Goal: Information Seeking & Learning: Learn about a topic

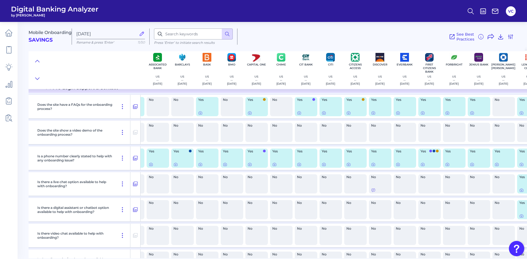
scroll to position [0, 45]
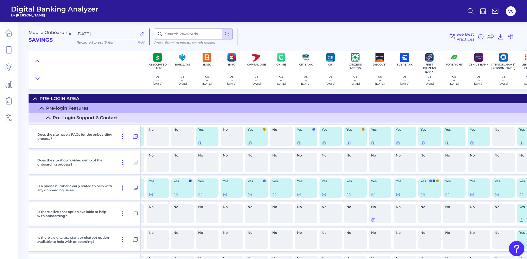
click at [38, 60] on icon at bounding box center [37, 60] width 4 height 5
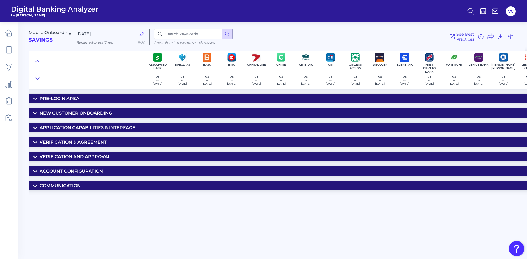
click at [473, 207] on div "Mobile Onboarding Savings Sep 24 2025 Rename & press 'Enter' 11/50 Press ‘Enter…" at bounding box center [278, 138] width 498 height 241
click at [9, 35] on icon at bounding box center [9, 33] width 8 height 8
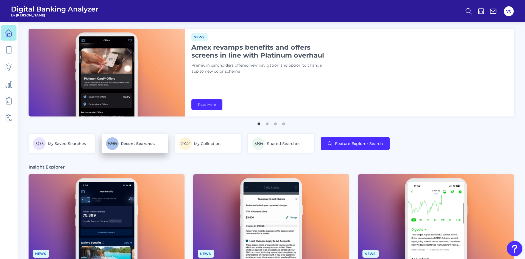
click at [142, 148] on p "596 Recent Searches" at bounding box center [135, 143] width 58 height 13
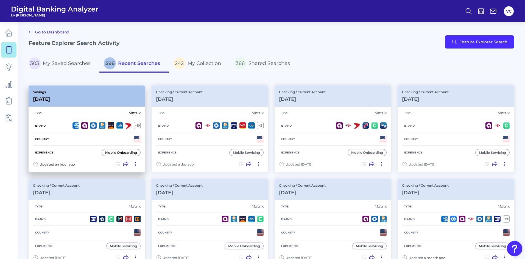
click at [73, 139] on div "Country" at bounding box center [87, 139] width 108 height 13
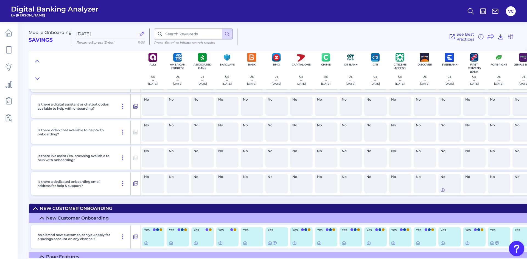
scroll to position [165, 0]
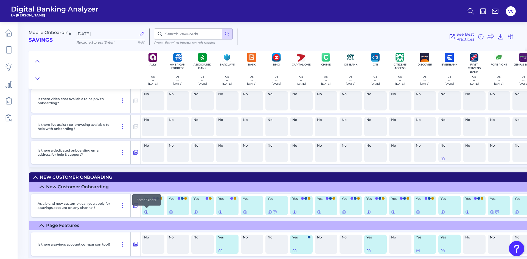
click at [148, 213] on icon at bounding box center [146, 212] width 3 height 3
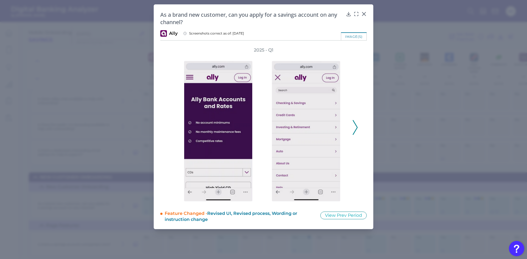
click at [356, 127] on icon at bounding box center [355, 127] width 5 height 15
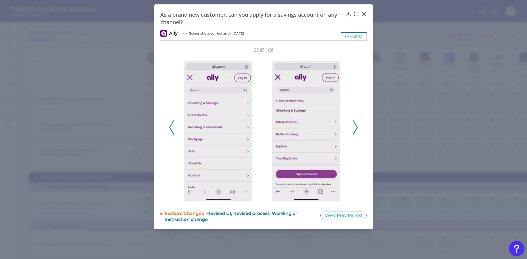
click at [356, 127] on icon at bounding box center [355, 127] width 5 height 15
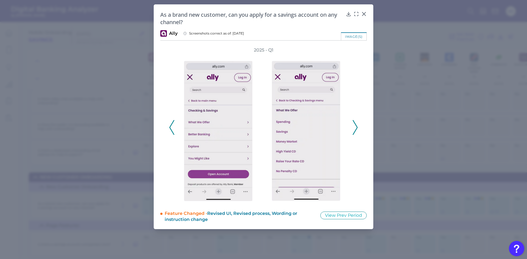
click at [356, 127] on icon at bounding box center [355, 127] width 5 height 15
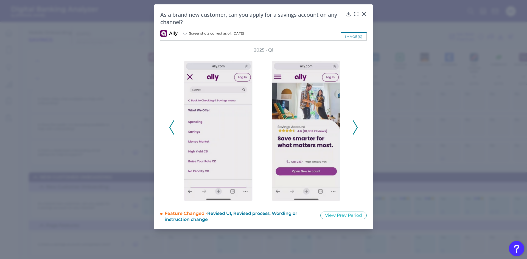
click at [356, 127] on icon at bounding box center [355, 127] width 5 height 15
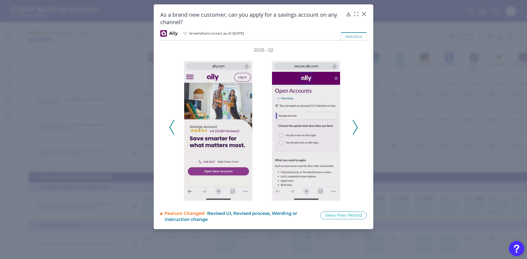
click at [356, 127] on icon at bounding box center [355, 127] width 5 height 15
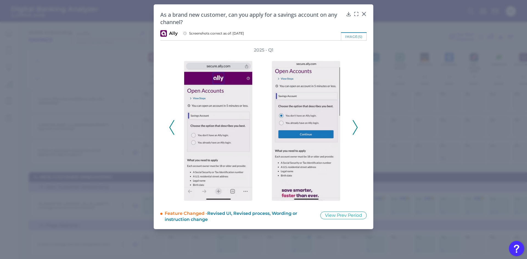
click at [356, 127] on icon at bounding box center [355, 127] width 5 height 15
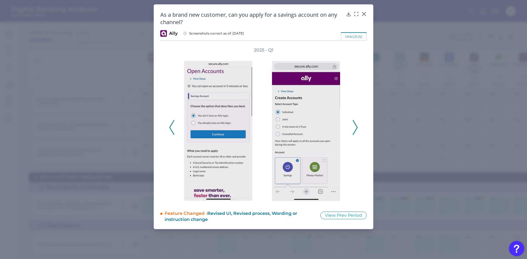
click at [356, 127] on icon at bounding box center [355, 127] width 5 height 15
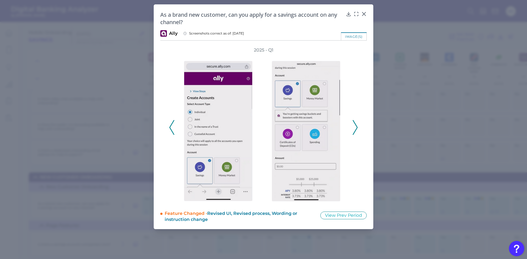
click at [356, 127] on icon at bounding box center [355, 127] width 5 height 15
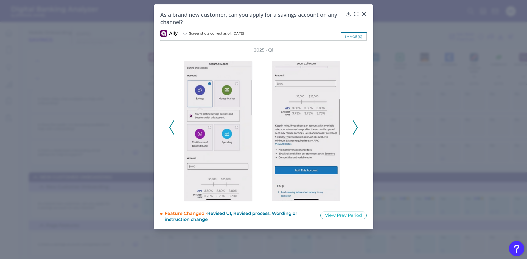
click at [356, 127] on icon at bounding box center [355, 127] width 5 height 15
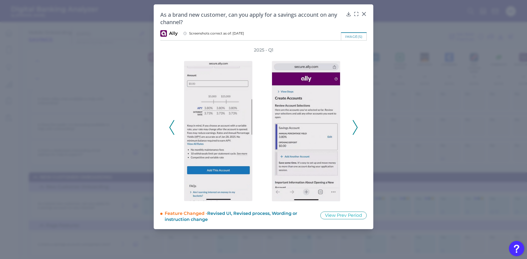
click at [356, 127] on icon at bounding box center [355, 127] width 5 height 15
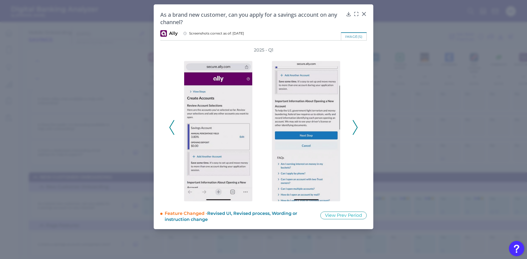
click at [356, 127] on icon at bounding box center [355, 127] width 5 height 15
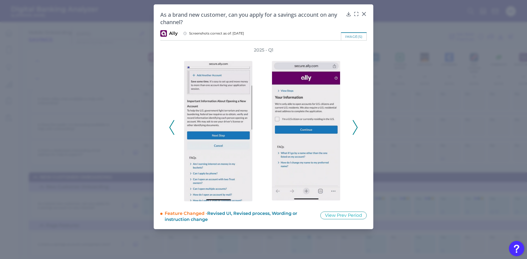
click at [356, 127] on icon at bounding box center [355, 127] width 5 height 15
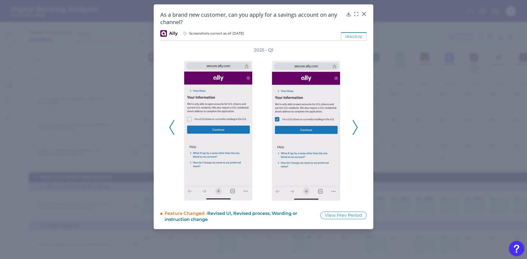
click at [356, 127] on icon at bounding box center [355, 127] width 5 height 15
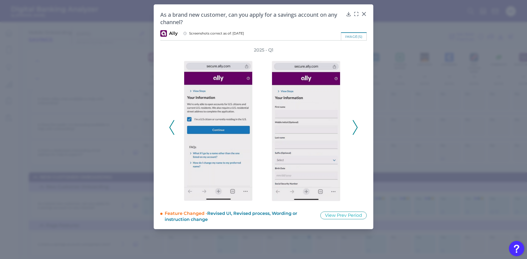
click at [356, 127] on icon at bounding box center [355, 127] width 5 height 15
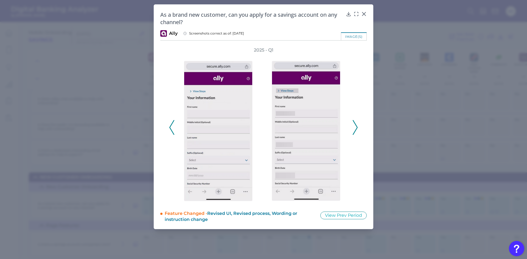
click at [356, 127] on icon at bounding box center [355, 127] width 5 height 15
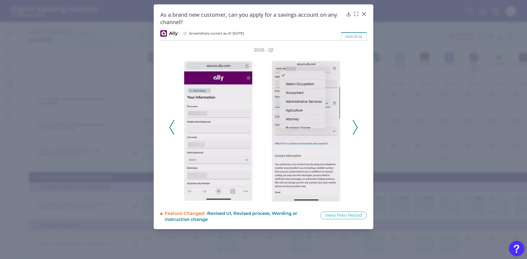
click at [356, 127] on icon at bounding box center [355, 127] width 5 height 15
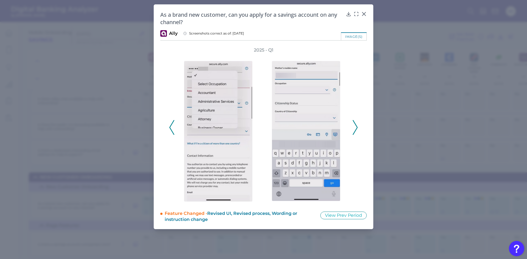
click at [170, 127] on icon at bounding box center [171, 127] width 5 height 15
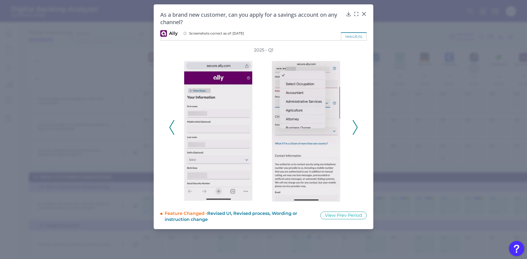
click at [356, 127] on icon at bounding box center [355, 127] width 5 height 15
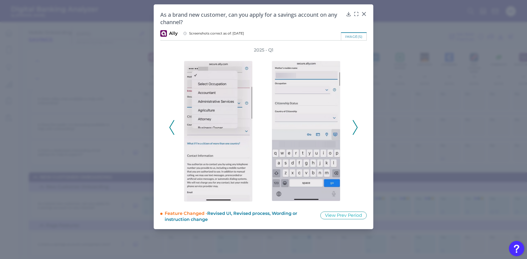
click at [356, 127] on icon at bounding box center [355, 127] width 5 height 15
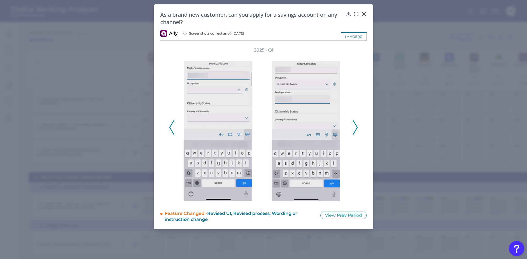
click at [356, 127] on icon at bounding box center [355, 127] width 5 height 15
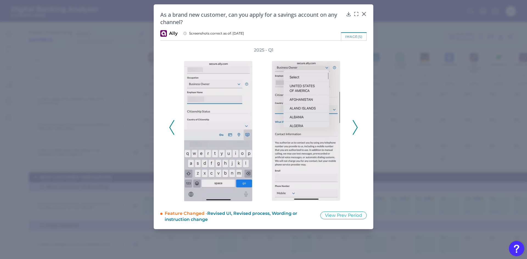
click at [172, 127] on icon at bounding box center [171, 127] width 5 height 15
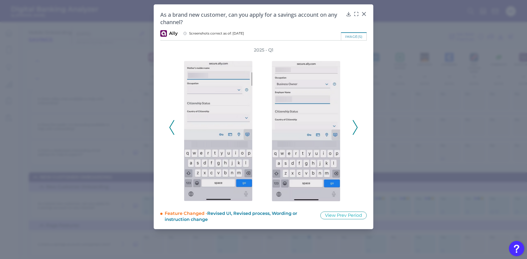
click at [172, 127] on icon at bounding box center [171, 127] width 5 height 15
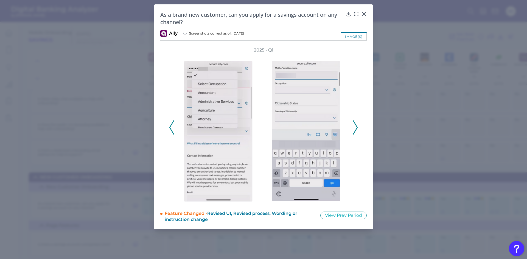
click at [355, 125] on polyline at bounding box center [355, 127] width 4 height 14
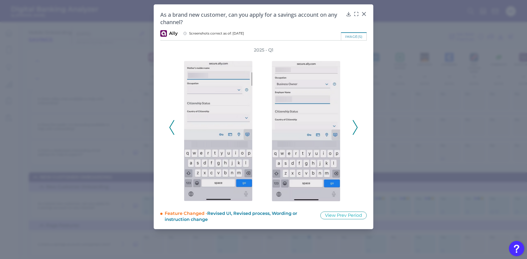
click at [355, 125] on polyline at bounding box center [355, 127] width 4 height 14
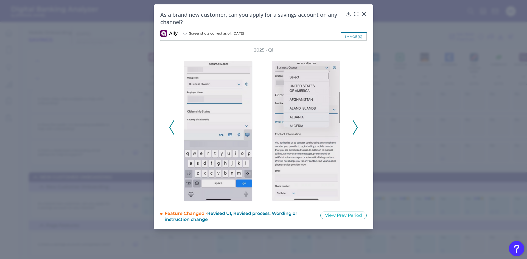
click at [355, 125] on polyline at bounding box center [355, 127] width 4 height 14
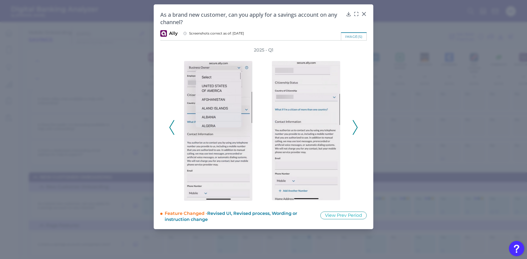
click at [355, 125] on polyline at bounding box center [355, 127] width 4 height 14
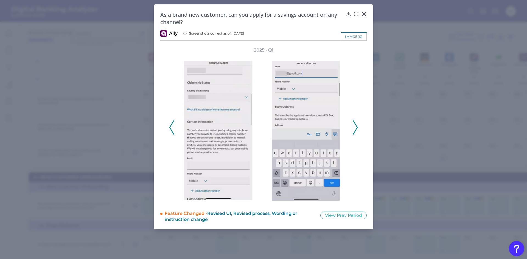
click at [355, 125] on polyline at bounding box center [355, 127] width 4 height 14
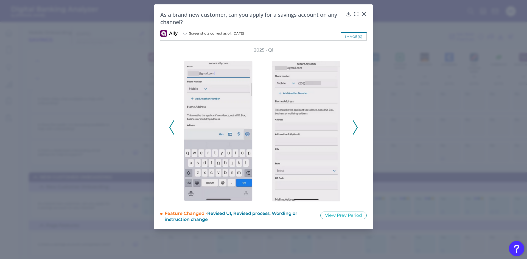
click at [355, 125] on polyline at bounding box center [355, 127] width 4 height 14
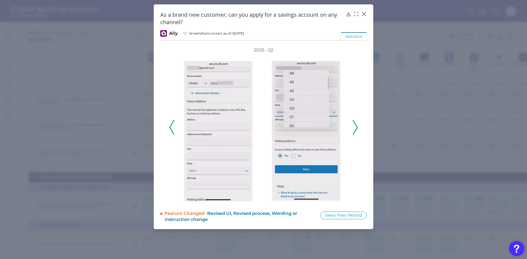
click at [355, 125] on polyline at bounding box center [355, 127] width 4 height 14
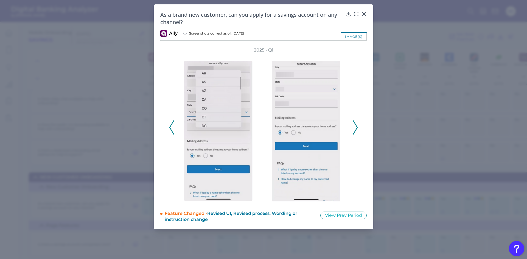
click at [355, 125] on polyline at bounding box center [355, 127] width 4 height 14
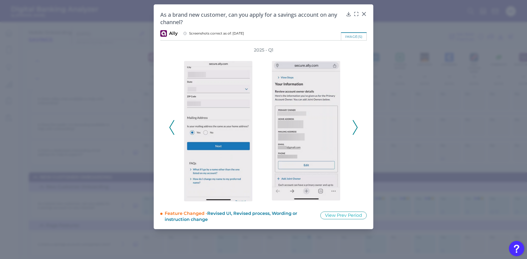
click at [355, 125] on polyline at bounding box center [355, 127] width 4 height 14
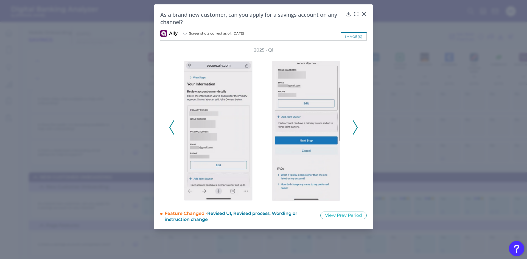
click at [355, 125] on polyline at bounding box center [355, 127] width 4 height 14
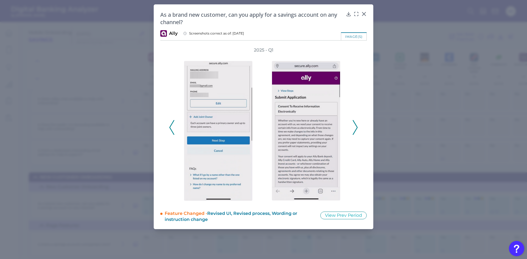
click at [355, 125] on polyline at bounding box center [355, 127] width 4 height 14
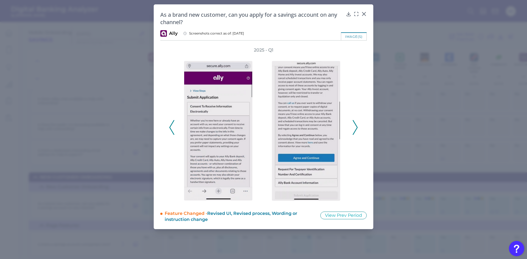
click at [355, 125] on polyline at bounding box center [355, 127] width 4 height 14
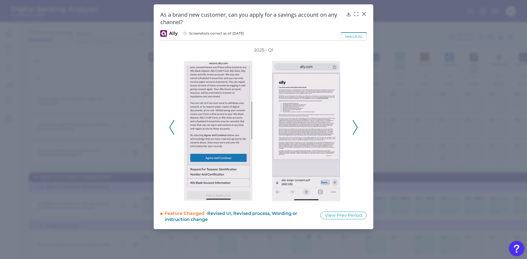
click at [355, 125] on polyline at bounding box center [355, 127] width 4 height 14
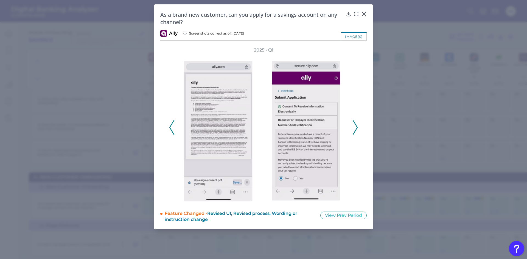
click at [355, 125] on polyline at bounding box center [355, 127] width 4 height 14
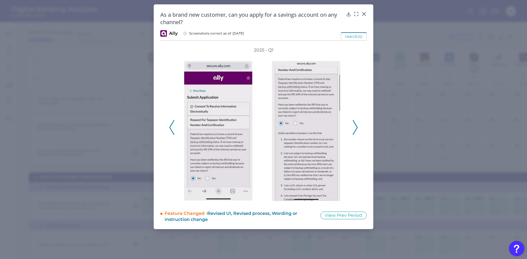
click at [355, 125] on icon at bounding box center [355, 127] width 5 height 15
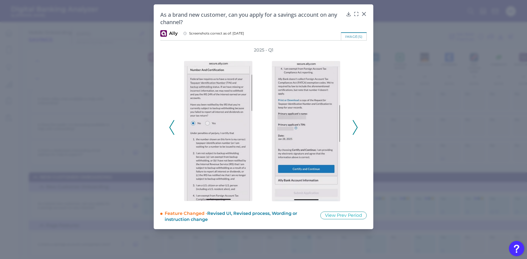
click at [356, 125] on polyline at bounding box center [355, 127] width 4 height 14
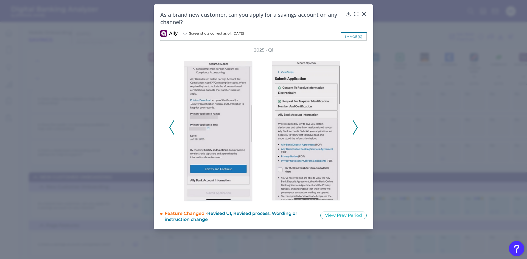
click at [354, 123] on icon at bounding box center [355, 127] width 5 height 15
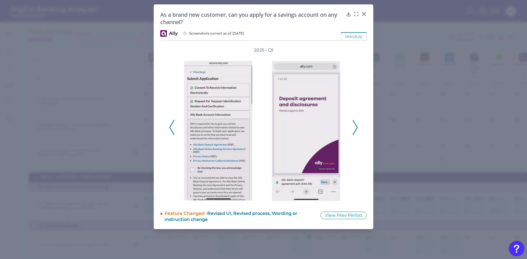
click at [354, 123] on icon at bounding box center [355, 127] width 5 height 15
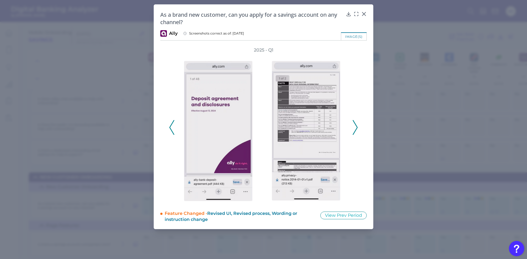
click at [354, 123] on icon at bounding box center [355, 127] width 5 height 15
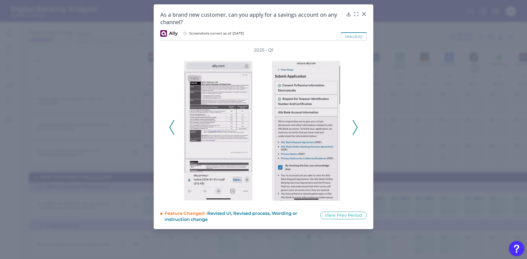
click at [354, 123] on icon at bounding box center [355, 127] width 5 height 15
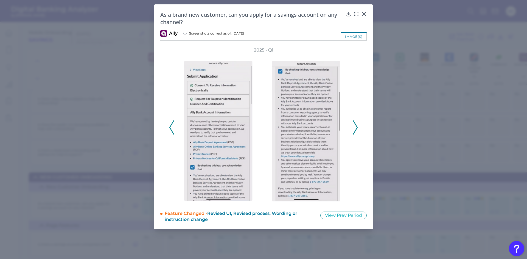
click at [354, 123] on icon at bounding box center [355, 127] width 5 height 15
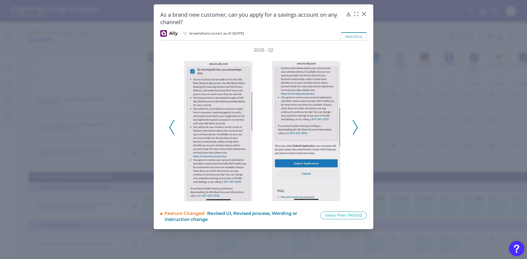
click at [354, 123] on icon at bounding box center [355, 127] width 5 height 15
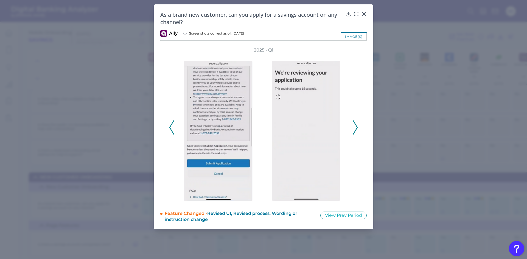
click at [354, 123] on icon at bounding box center [355, 127] width 5 height 15
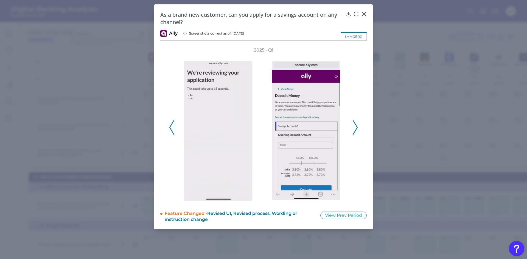
click at [354, 124] on icon at bounding box center [355, 127] width 5 height 15
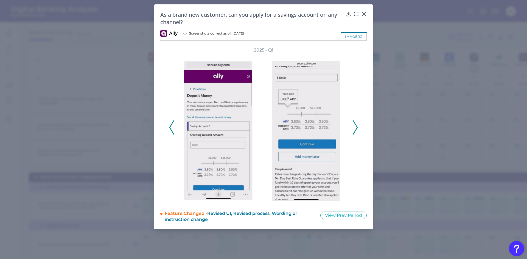
click at [354, 124] on icon at bounding box center [355, 127] width 5 height 15
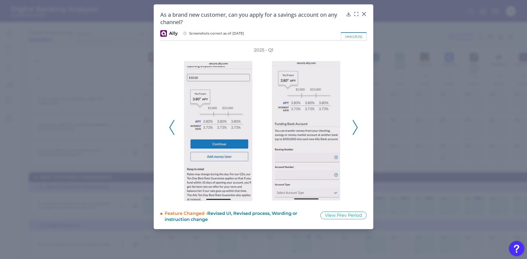
click at [354, 124] on icon at bounding box center [355, 127] width 5 height 15
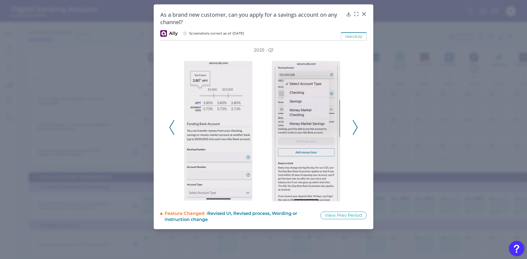
click at [354, 124] on icon at bounding box center [355, 127] width 5 height 15
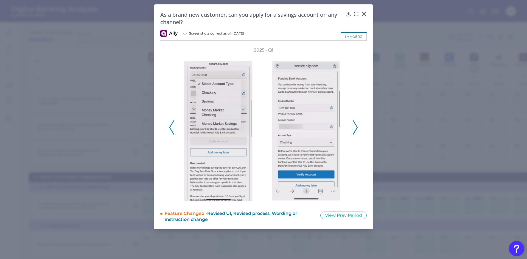
click at [354, 124] on icon at bounding box center [355, 127] width 5 height 15
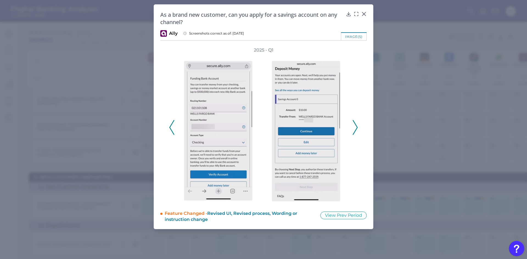
click at [355, 126] on icon at bounding box center [355, 127] width 5 height 15
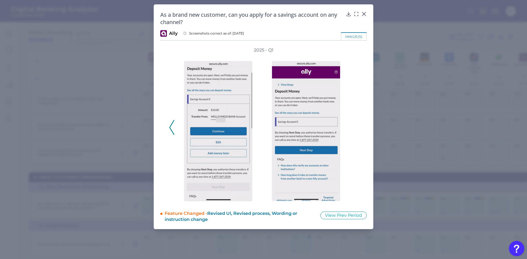
click at [355, 126] on div "2025 - Q1" at bounding box center [263, 124] width 189 height 155
click at [171, 126] on polyline at bounding box center [172, 127] width 4 height 14
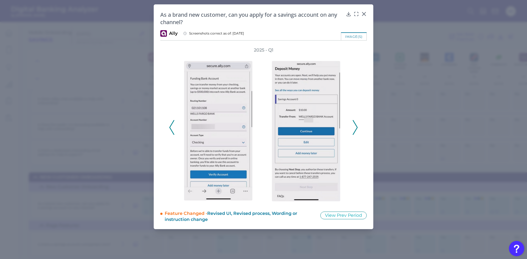
click at [171, 126] on polyline at bounding box center [172, 127] width 4 height 14
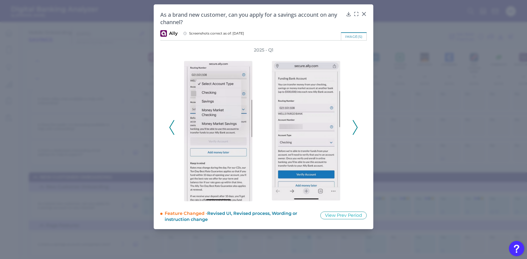
click at [171, 126] on polyline at bounding box center [172, 127] width 4 height 14
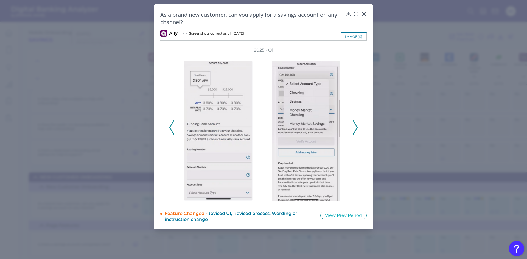
click at [171, 126] on polyline at bounding box center [172, 127] width 4 height 14
click at [364, 14] on icon at bounding box center [363, 13] width 5 height 5
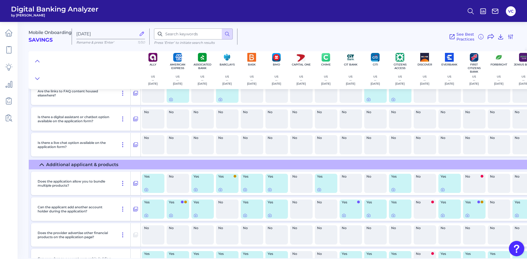
scroll to position [1235, 0]
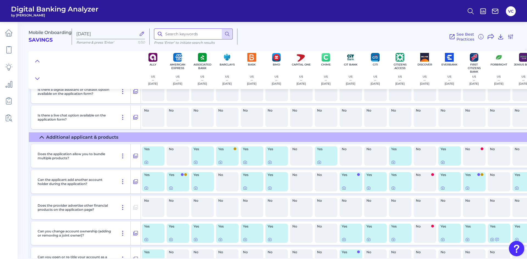
click at [173, 36] on input at bounding box center [193, 34] width 79 height 11
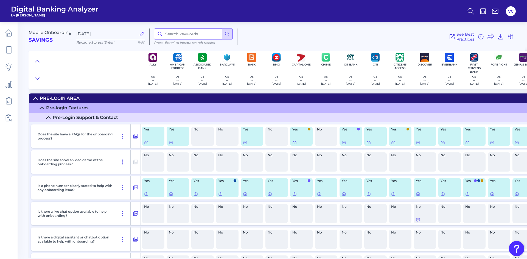
scroll to position [0, 0]
click at [35, 100] on icon at bounding box center [35, 99] width 4 height 4
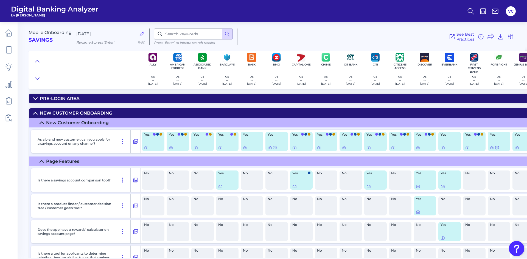
click at [35, 100] on icon at bounding box center [35, 99] width 4 height 4
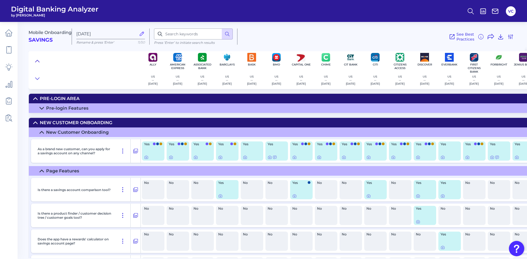
click at [37, 61] on icon at bounding box center [37, 60] width 4 height 5
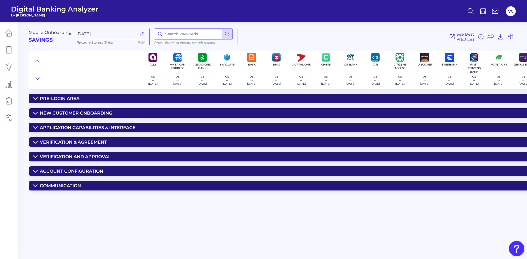
click at [185, 29] on input at bounding box center [193, 34] width 79 height 11
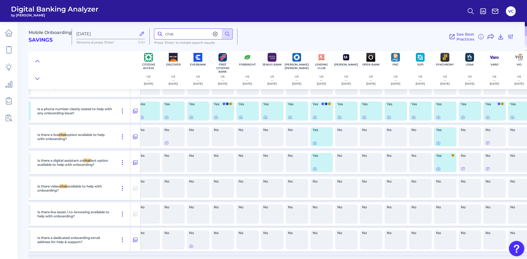
scroll to position [77, 261]
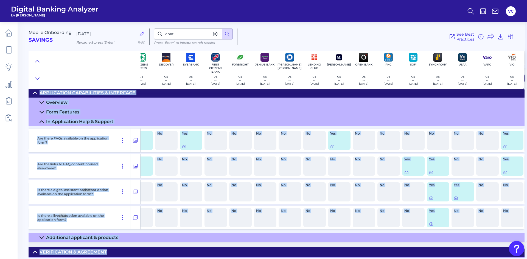
drag, startPoint x: 257, startPoint y: 256, endPoint x: 244, endPoint y: 256, distance: 12.9
click at [244, 256] on div "Mobile Onboarding Savings Sep 24 2025 Rename & press 'Enter' 11/50 chat Press ‘…" at bounding box center [278, 138] width 498 height 241
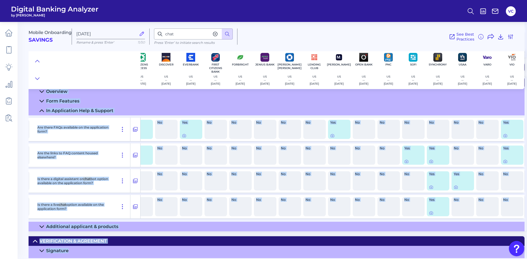
click at [138, 201] on div "Is there a live chat option available on the application form?" at bounding box center [86, 207] width 110 height 24
click at [150, 204] on div "No" at bounding box center [141, 206] width 23 height 19
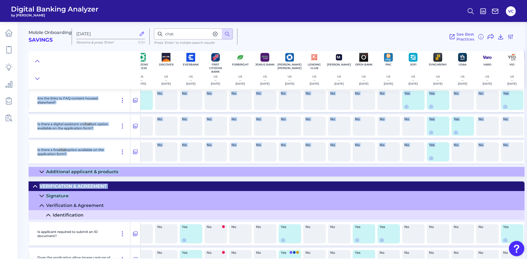
scroll to position [220, 261]
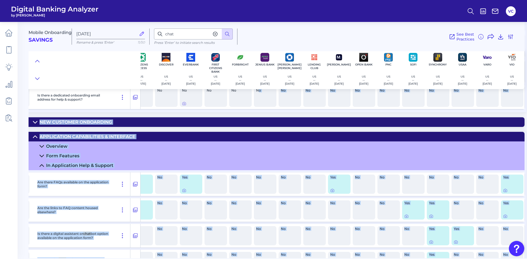
click at [218, 159] on summary "Form Features" at bounding box center [147, 156] width 754 height 10
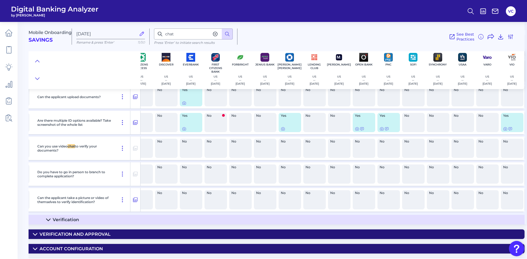
scroll to position [973, 261]
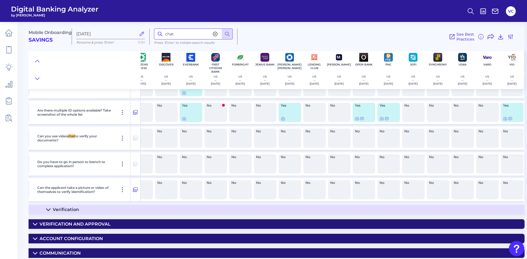
click at [178, 35] on input "chat" at bounding box center [193, 34] width 79 height 11
type input "c"
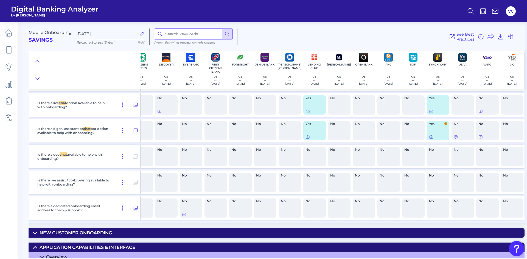
scroll to position [67, 261]
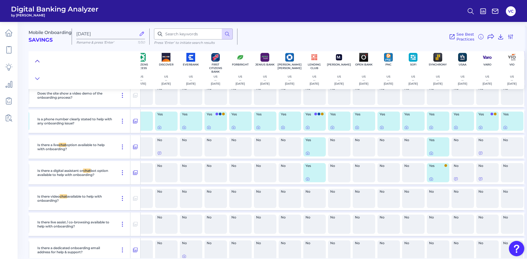
click at [38, 61] on icon at bounding box center [37, 60] width 4 height 5
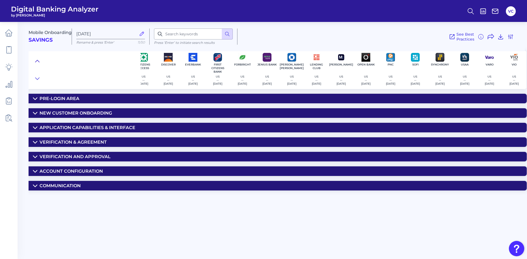
scroll to position [0, 256]
click at [196, 33] on input at bounding box center [193, 34] width 79 height 11
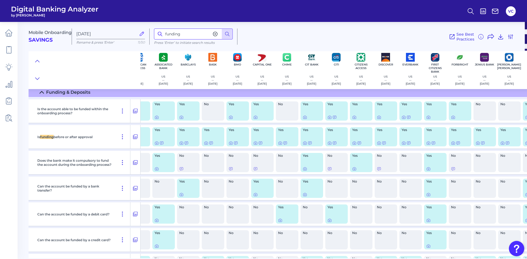
scroll to position [74, 0]
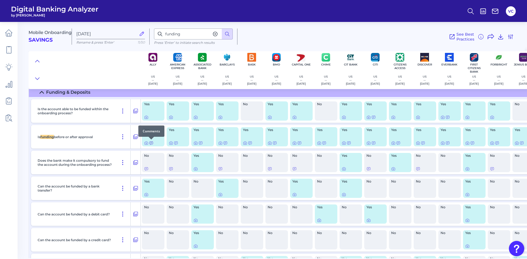
click at [151, 144] on icon at bounding box center [151, 143] width 4 height 4
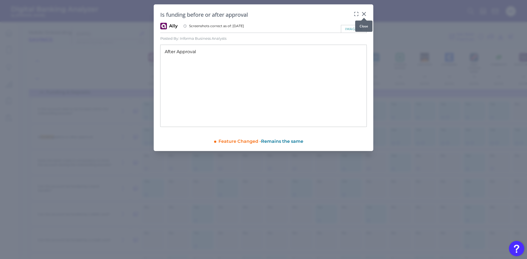
click at [364, 14] on icon at bounding box center [363, 13] width 3 height 3
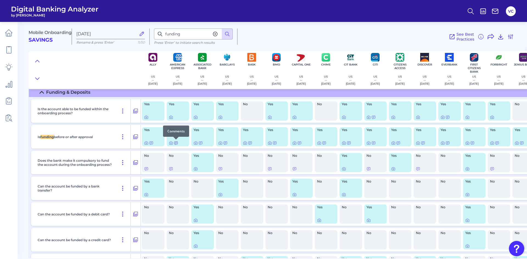
click at [176, 145] on icon at bounding box center [176, 143] width 4 height 4
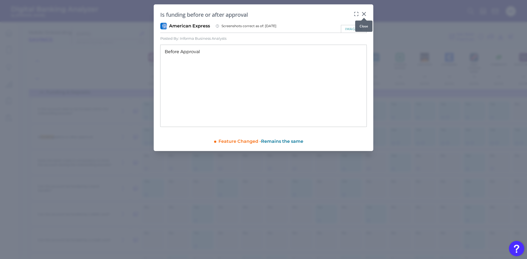
click at [364, 13] on icon at bounding box center [363, 13] width 5 height 5
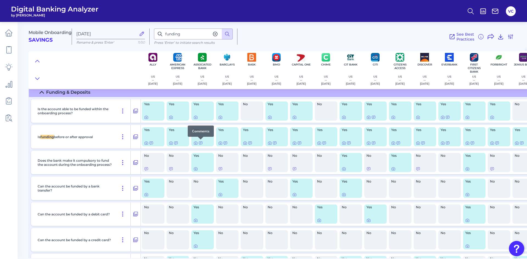
click at [201, 142] on div at bounding box center [200, 139] width 5 height 5
click at [200, 143] on icon at bounding box center [200, 143] width 3 height 3
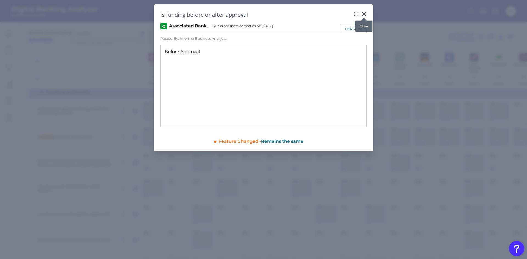
click at [364, 14] on icon at bounding box center [363, 13] width 3 height 3
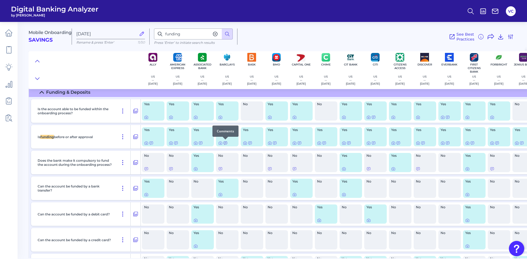
click at [225, 143] on icon at bounding box center [225, 143] width 4 height 4
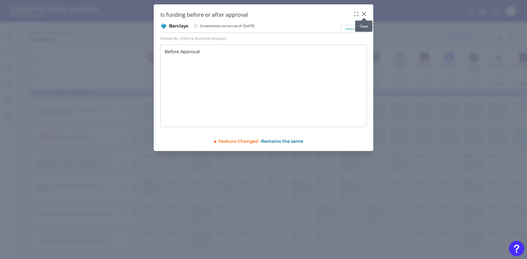
click at [364, 13] on icon at bounding box center [363, 13] width 5 height 5
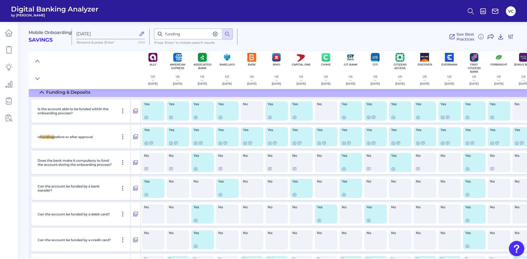
click at [252, 142] on div at bounding box center [252, 143] width 18 height 4
click at [252, 142] on div at bounding box center [249, 139] width 5 height 5
click at [250, 142] on div at bounding box center [249, 139] width 5 height 5
click at [250, 144] on icon at bounding box center [249, 143] width 3 height 3
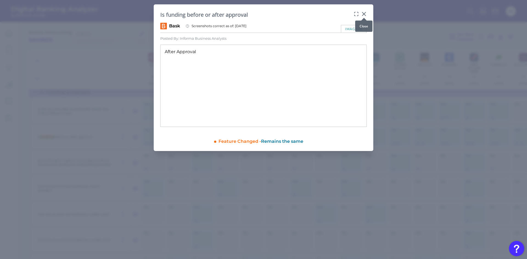
click at [365, 13] on icon at bounding box center [363, 13] width 3 height 3
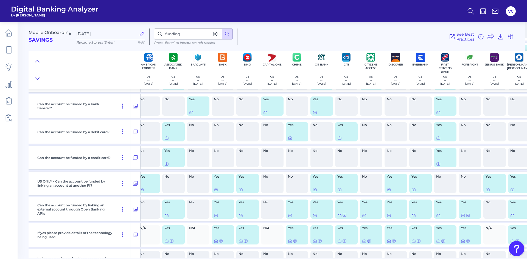
scroll to position [156, 0]
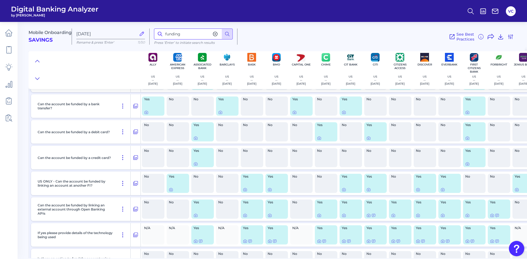
click at [188, 35] on input "funding" at bounding box center [193, 34] width 79 height 11
type input "fund"
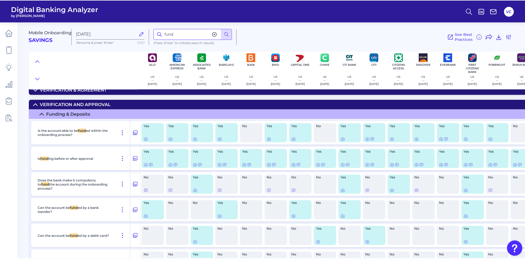
scroll to position [48, 0]
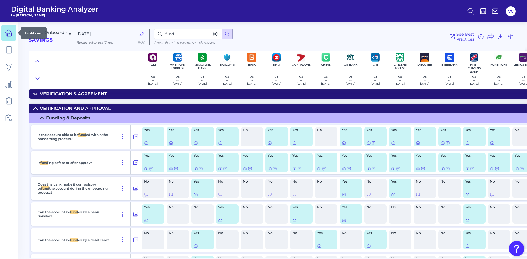
click at [8, 34] on icon at bounding box center [9, 33] width 8 height 8
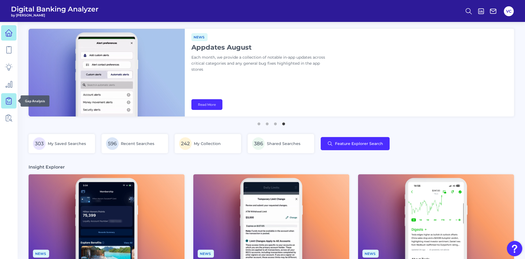
click at [10, 103] on icon at bounding box center [9, 101] width 8 height 8
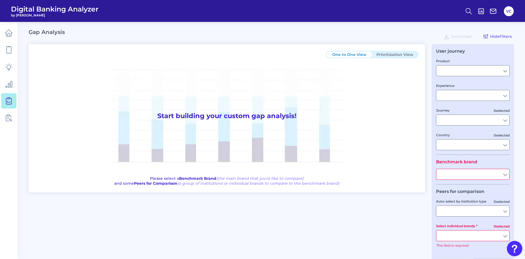
type input "Checking / Current Account"
type input "Mobile Servicing"
type input "Pre-Login Area, New Customer Onboarding, Login & Authentication, Accounts and t…"
type input "[GEOGRAPHIC_DATA]"
type input "All Select individual brands"
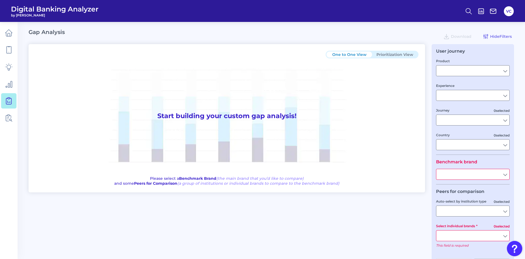
type input "All Journeys"
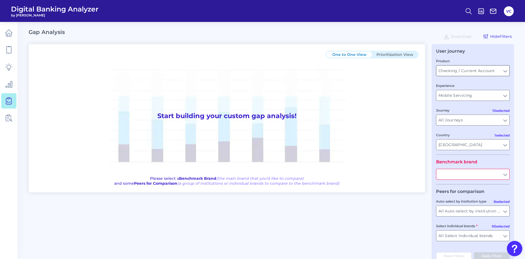
click at [466, 71] on input "Checking / Current Account" at bounding box center [472, 71] width 73 height 10
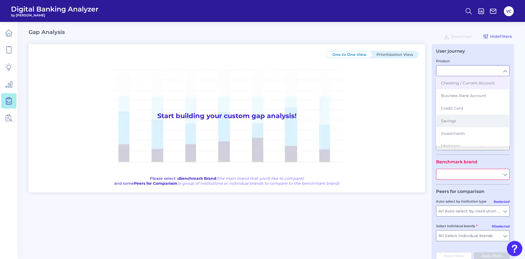
click at [458, 120] on button "Savings" at bounding box center [472, 121] width 72 height 13
type input "Savings"
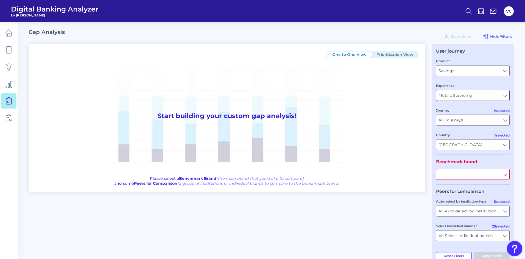
click at [462, 97] on input "Mobile Servicing" at bounding box center [472, 95] width 73 height 10
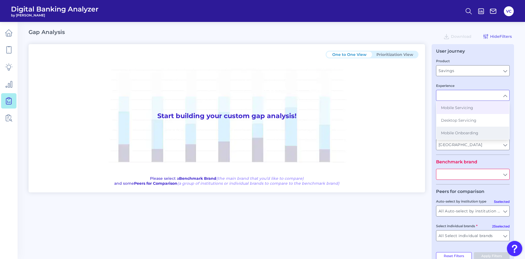
click at [456, 136] on button "Mobile Onboarding" at bounding box center [472, 133] width 72 height 13
type input "Mobile Onboarding"
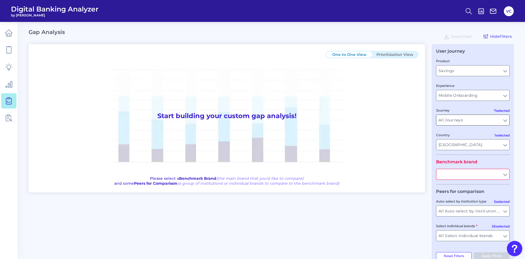
click at [465, 122] on input "All Journeys" at bounding box center [472, 120] width 73 height 10
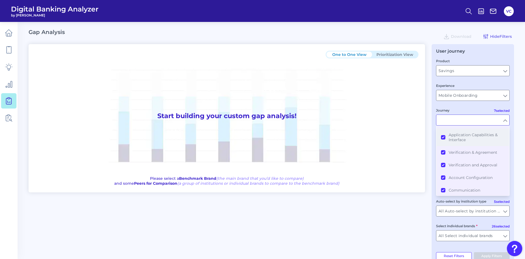
scroll to position [36, 0]
click at [423, 221] on div "One to One View Prioritization View Start building your custom gap analysis! Pl…" at bounding box center [271, 154] width 485 height 220
type input "All Journeys"
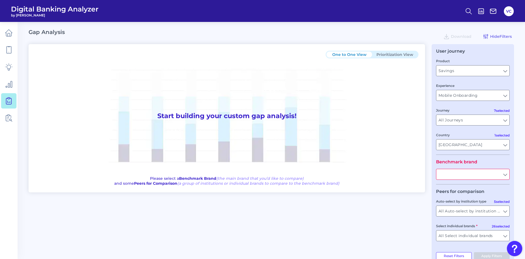
click at [463, 178] on input "text" at bounding box center [472, 174] width 73 height 10
click at [462, 186] on span "Lending Club" at bounding box center [454, 186] width 26 height 5
type input "Lending Club"
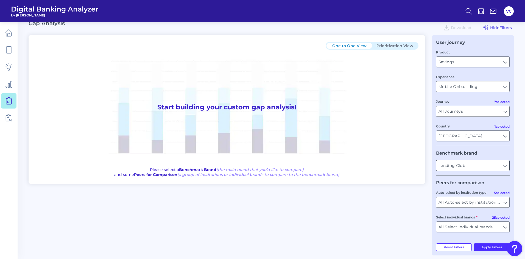
scroll to position [13, 0]
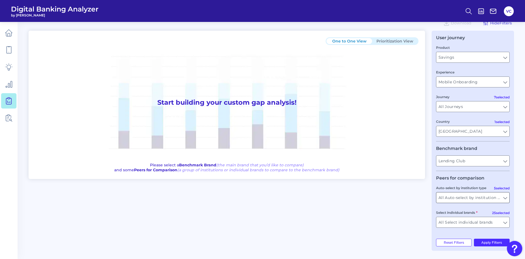
click at [445, 198] on input "All Auto-select by institution types" at bounding box center [472, 198] width 73 height 10
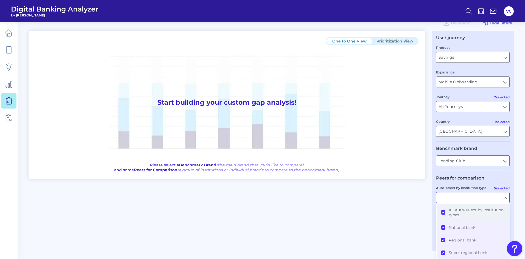
click at [443, 214] on button "All Auto-select by institution types" at bounding box center [472, 213] width 72 height 18
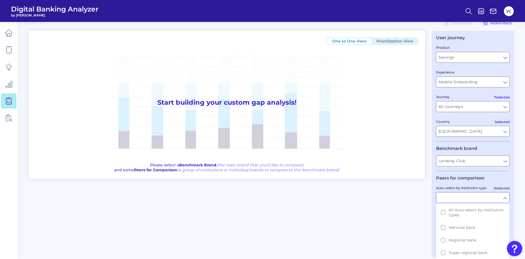
click at [413, 210] on div "One to One View Prioritization View Start building your custom gap analysis! Pl…" at bounding box center [271, 144] width 485 height 227
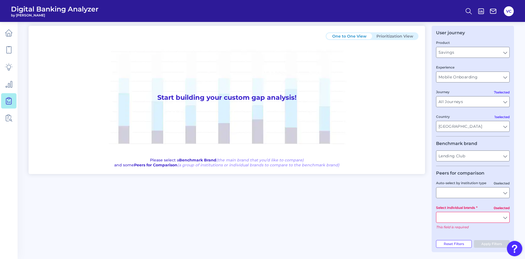
scroll to position [20, 0]
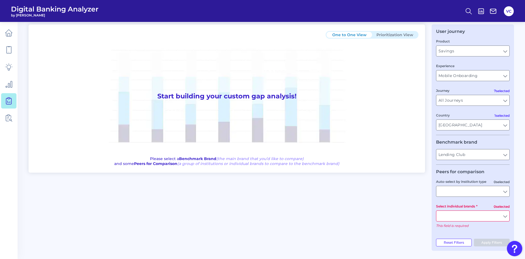
click at [465, 215] on input "Select individual brands" at bounding box center [472, 216] width 73 height 10
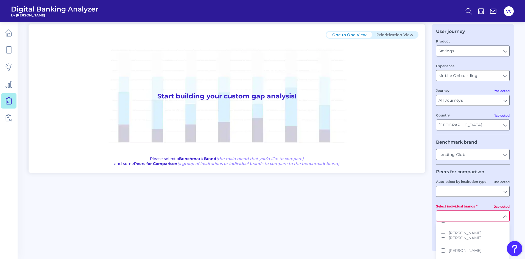
scroll to position [220, 0]
click at [464, 225] on span "[PERSON_NAME] [PERSON_NAME]" at bounding box center [476, 226] width 56 height 10
click at [387, 232] on div "One to One View Prioritization View Start building your custom gap analysis! Pl…" at bounding box center [271, 134] width 485 height 220
type input "[PERSON_NAME] [PERSON_NAME]"
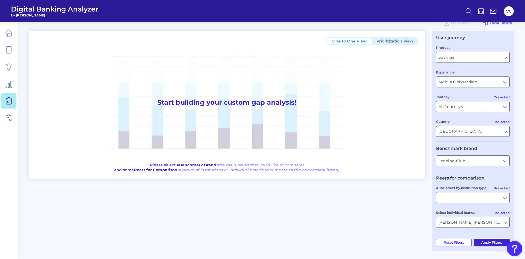
click at [491, 244] on button "Apply Filters" at bounding box center [492, 243] width 36 height 8
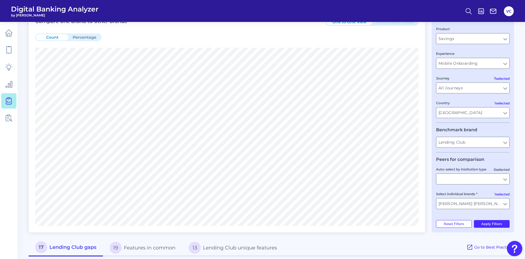
scroll to position [41, 0]
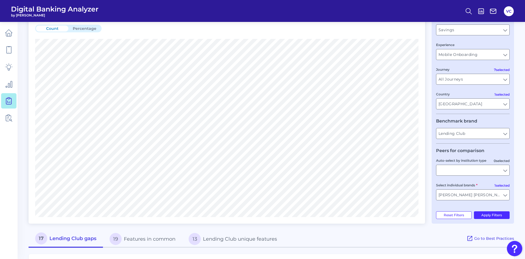
click at [82, 29] on button "Percentage" at bounding box center [84, 29] width 32 height 6
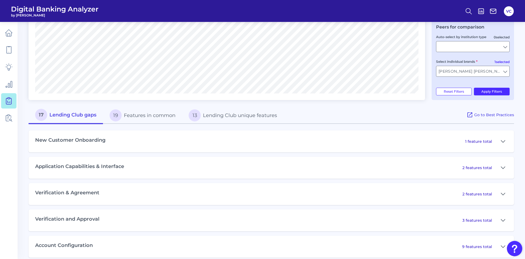
scroll to position [172, 0]
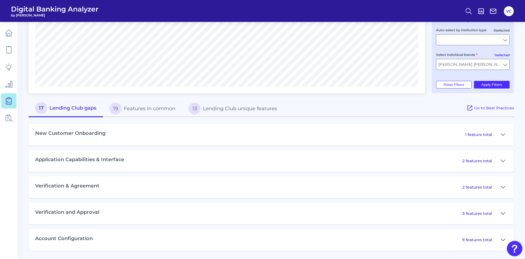
click at [502, 214] on icon at bounding box center [503, 213] width 4 height 7
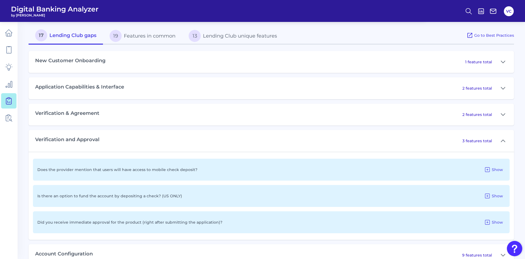
scroll to position [254, 0]
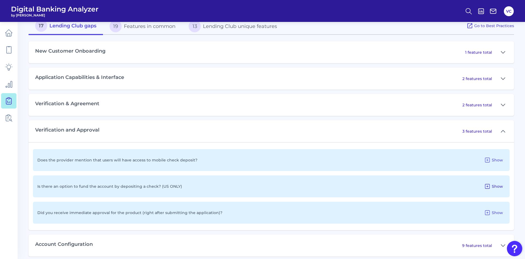
click at [488, 186] on icon at bounding box center [487, 186] width 7 height 7
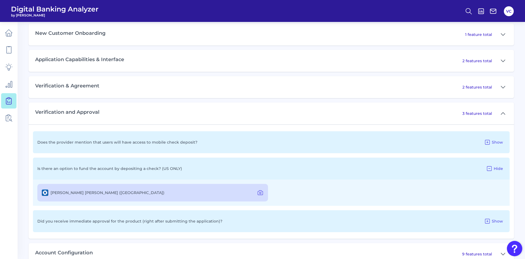
scroll to position [281, 0]
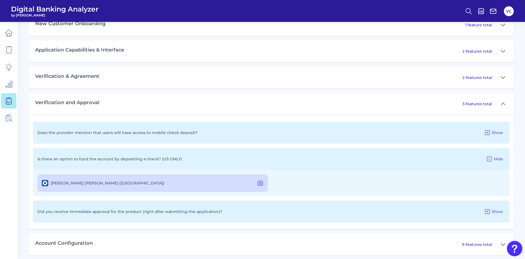
click at [260, 184] on icon at bounding box center [260, 183] width 7 height 7
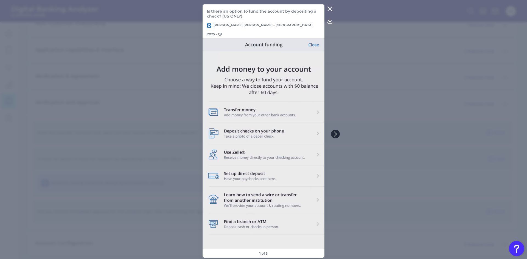
click at [334, 133] on icon at bounding box center [335, 134] width 5 height 5
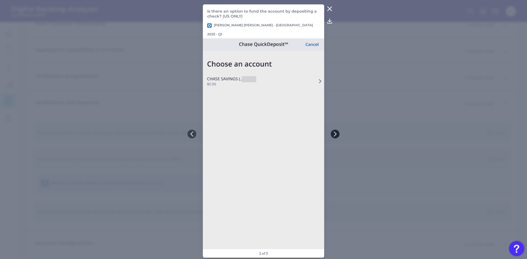
click at [336, 134] on icon at bounding box center [335, 134] width 2 height 4
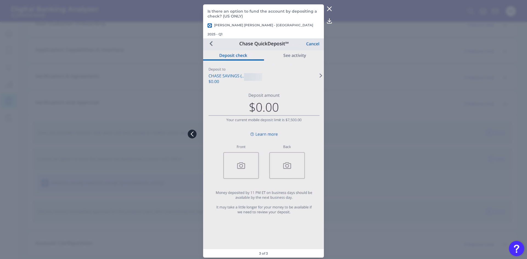
click at [192, 134] on icon at bounding box center [192, 134] width 5 height 5
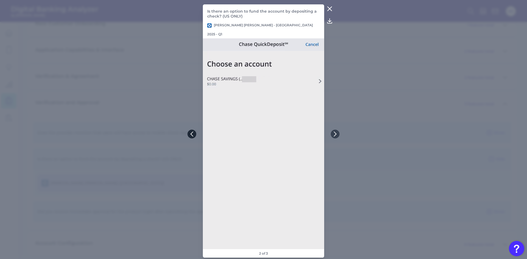
click at [192, 134] on icon at bounding box center [191, 134] width 5 height 5
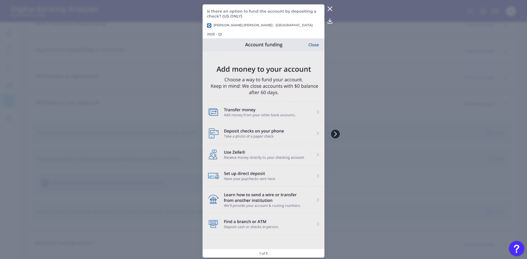
click at [336, 136] on button at bounding box center [335, 134] width 9 height 9
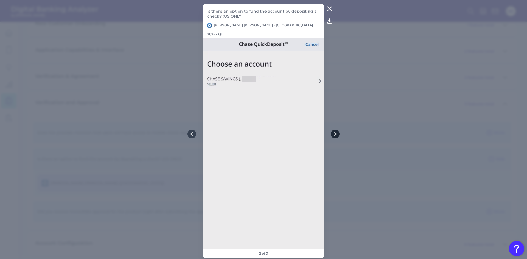
click at [334, 137] on button at bounding box center [335, 134] width 9 height 9
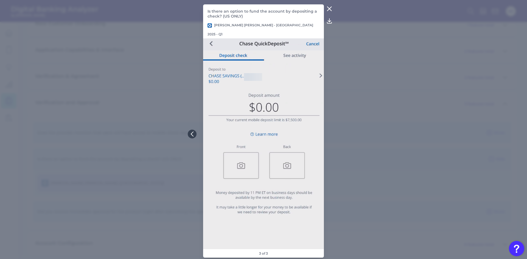
click at [328, 11] on icon at bounding box center [329, 8] width 7 height 7
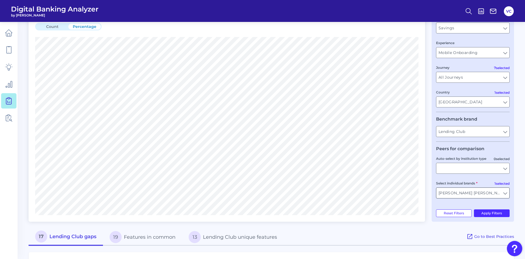
scroll to position [55, 0]
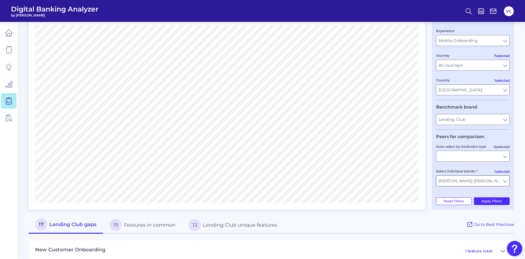
click at [503, 183] on input "[PERSON_NAME] [PERSON_NAME]" at bounding box center [472, 181] width 73 height 10
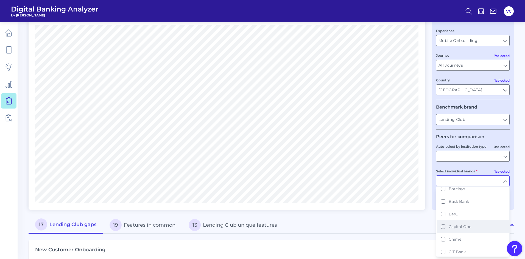
click at [464, 229] on button "Capital One" at bounding box center [472, 227] width 72 height 13
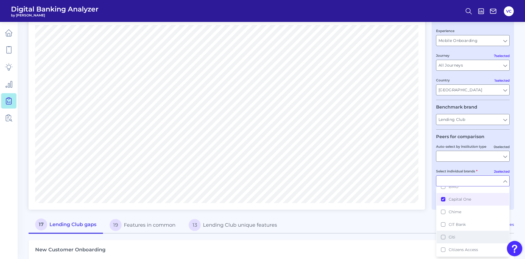
click at [452, 236] on span "Citi" at bounding box center [451, 237] width 7 height 5
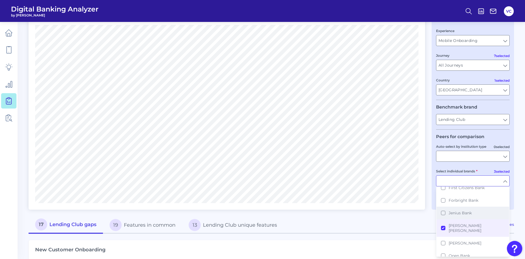
scroll to position [192, 0]
click at [452, 231] on span "[PERSON_NAME]" at bounding box center [464, 233] width 33 height 5
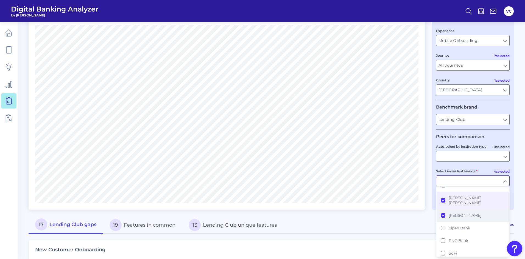
scroll to position [220, 0]
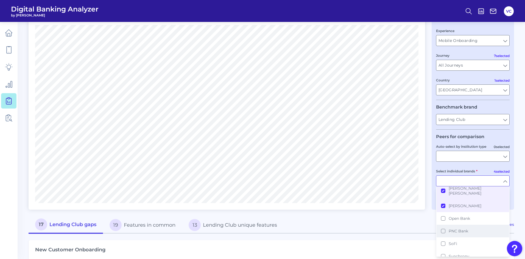
click at [452, 229] on span "PNC Bank" at bounding box center [457, 231] width 19 height 5
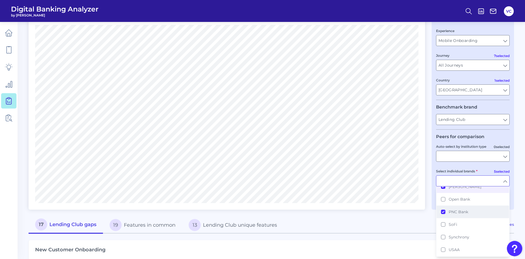
scroll to position [247, 0]
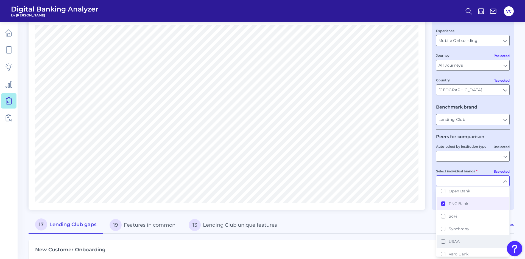
click at [450, 239] on span "USAA" at bounding box center [453, 241] width 11 height 5
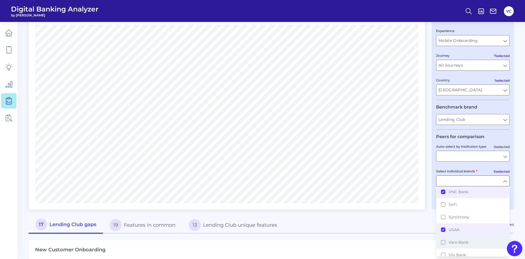
click at [449, 240] on span "Varo Bank" at bounding box center [458, 242] width 20 height 5
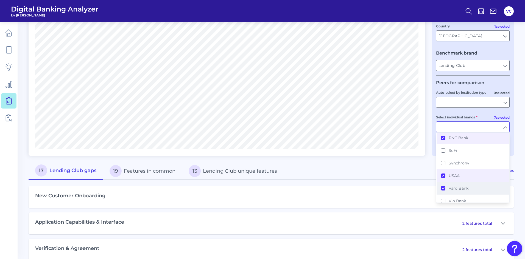
scroll to position [110, 0]
click at [444, 194] on button "Vio Bank" at bounding box center [472, 200] width 72 height 13
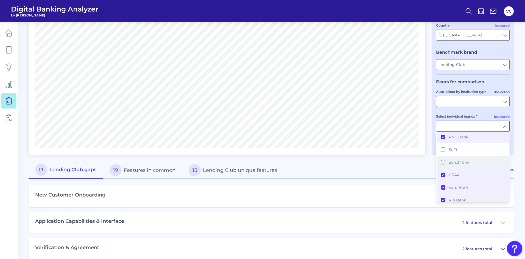
click at [443, 156] on button "Synchrony" at bounding box center [472, 162] width 72 height 13
click at [443, 145] on button "SoFi" at bounding box center [472, 150] width 72 height 13
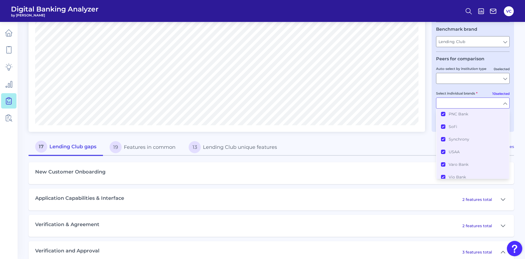
scroll to position [165, 0]
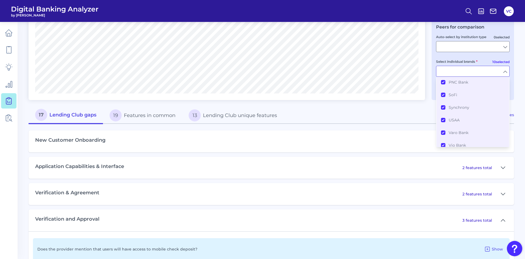
click at [516, 145] on main "Gap Analysis Download Hide Filters Compare one brand to other brands One to One…" at bounding box center [262, 107] width 525 height 545
type input "JP Morgan Chase, Capital One, Citi, Marcus, PNC Bank, USAA, Varo Bank, Vio Bank…"
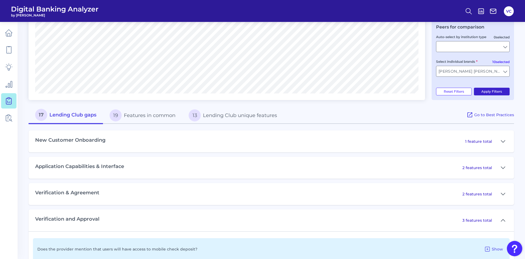
click at [491, 95] on button "Apply Filters" at bounding box center [492, 92] width 36 height 8
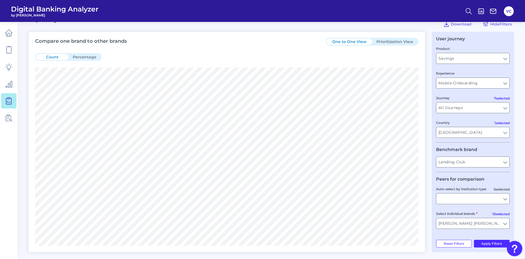
scroll to position [0, 0]
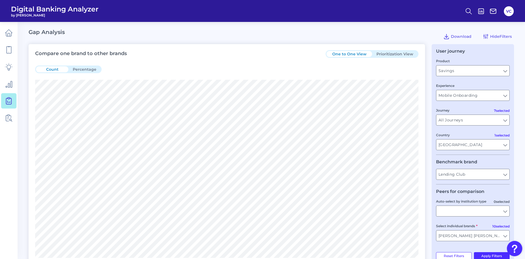
click at [384, 54] on button "Prioritization View" at bounding box center [395, 54] width 46 height 6
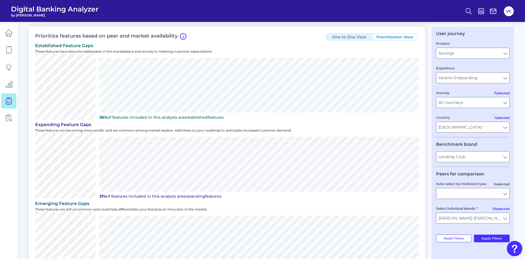
scroll to position [27, 0]
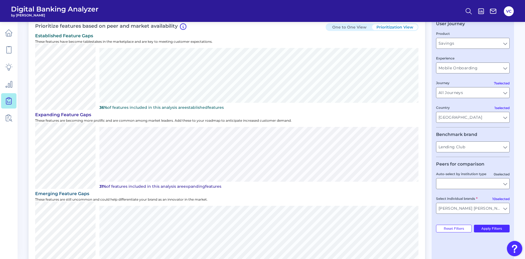
click at [228, 29] on div "Prioritize features based on peer and market availability One to One View Prior…" at bounding box center [227, 146] width 396 height 259
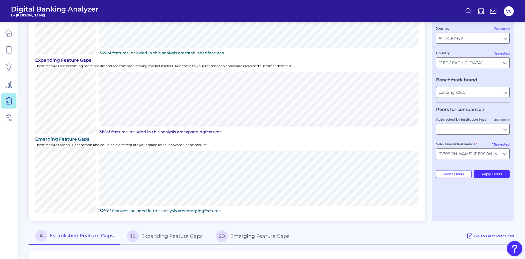
scroll to position [82, 0]
click at [167, 236] on button "18 Expanding Feature Gaps" at bounding box center [164, 236] width 89 height 18
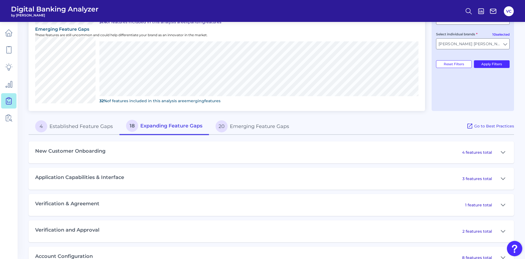
scroll to position [210, 0]
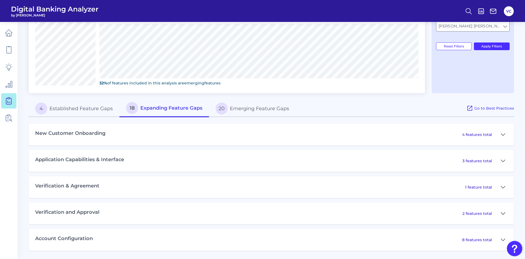
click at [501, 215] on icon at bounding box center [503, 213] width 4 height 7
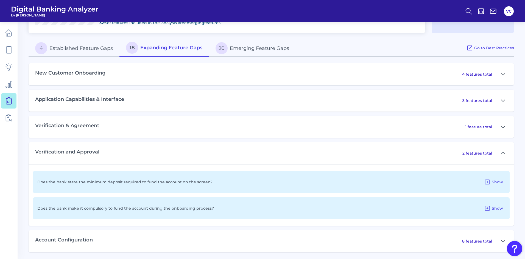
scroll to position [272, 0]
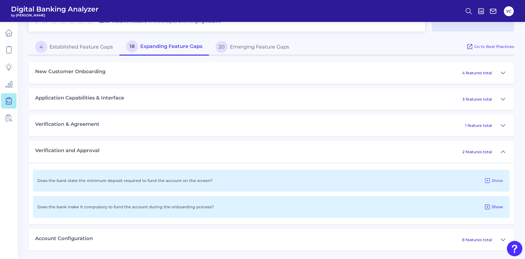
click at [491, 207] on button "Show" at bounding box center [493, 207] width 23 height 9
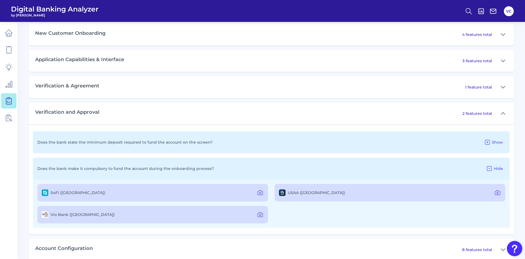
scroll to position [320, 0]
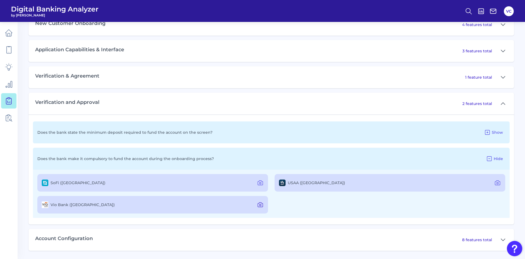
click at [262, 203] on icon at bounding box center [260, 205] width 7 height 7
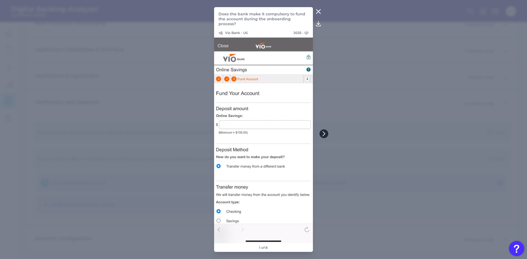
click at [325, 134] on icon at bounding box center [324, 134] width 2 height 4
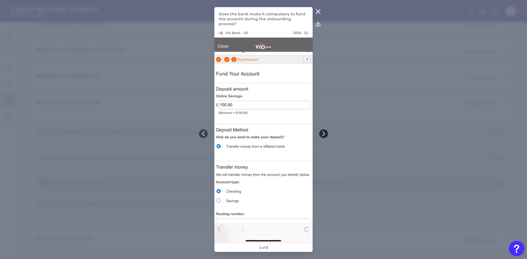
click at [325, 134] on icon at bounding box center [323, 134] width 2 height 4
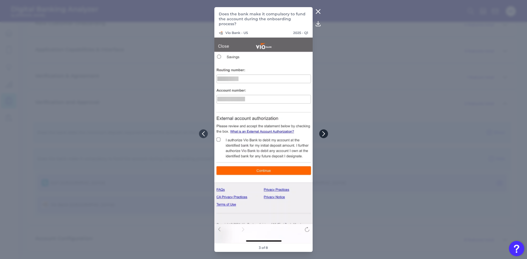
click at [325, 134] on icon at bounding box center [323, 134] width 2 height 4
click at [324, 134] on icon at bounding box center [323, 133] width 5 height 5
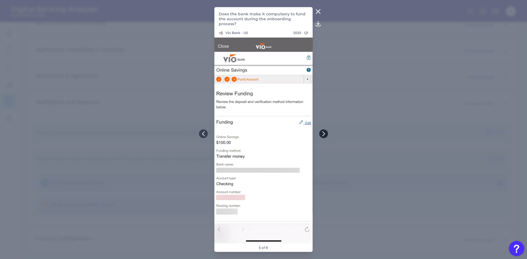
click at [324, 134] on icon at bounding box center [323, 134] width 2 height 4
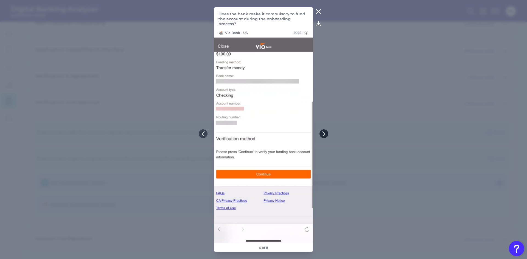
click at [324, 134] on icon at bounding box center [323, 133] width 5 height 5
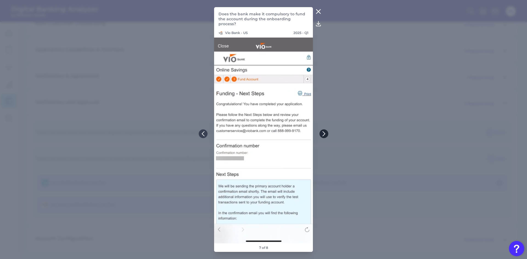
click at [324, 134] on icon at bounding box center [323, 133] width 5 height 5
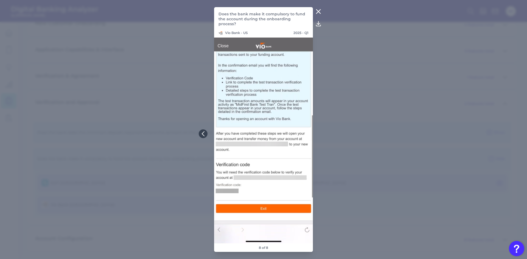
click at [318, 12] on icon at bounding box center [318, 11] width 7 height 7
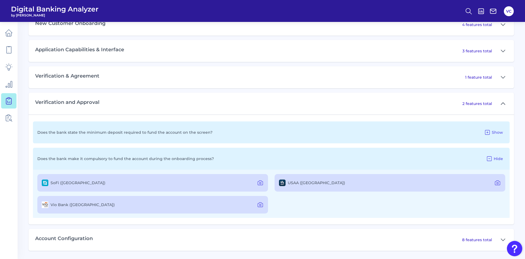
click at [503, 103] on icon at bounding box center [503, 104] width 4 height 2
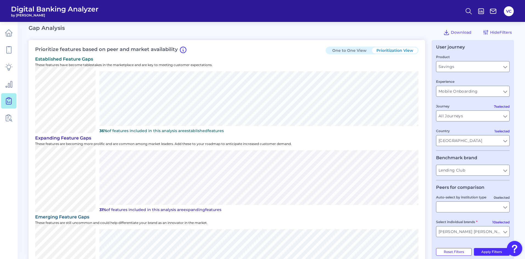
scroll to position [0, 0]
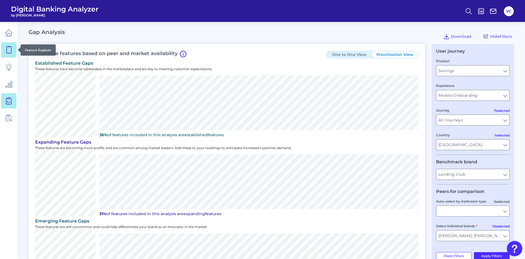
click at [8, 52] on icon at bounding box center [9, 50] width 8 height 8
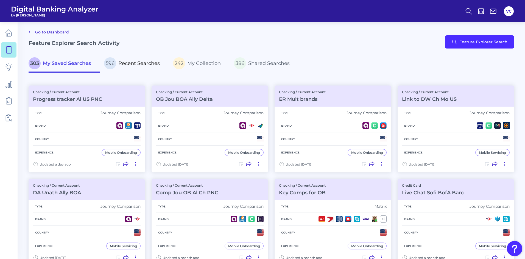
click at [139, 65] on span "Recent Searches" at bounding box center [138, 63] width 41 height 6
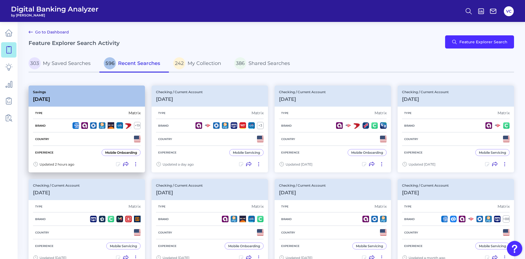
click at [89, 110] on div "Type Matrix" at bounding box center [87, 113] width 108 height 12
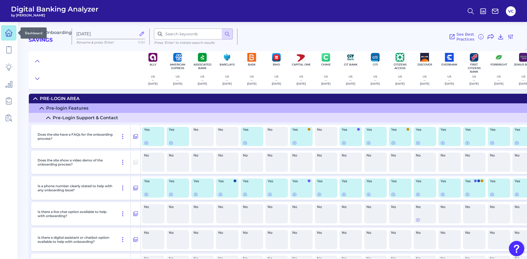
click at [9, 35] on icon at bounding box center [9, 33] width 8 height 8
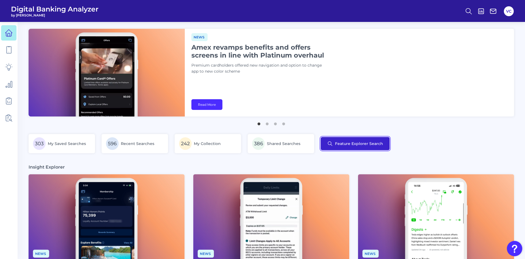
click at [350, 145] on button "Feature Explorer Search" at bounding box center [355, 143] width 69 height 13
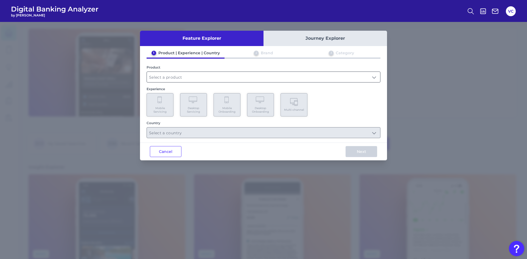
click at [178, 78] on input "text" at bounding box center [263, 77] width 233 height 10
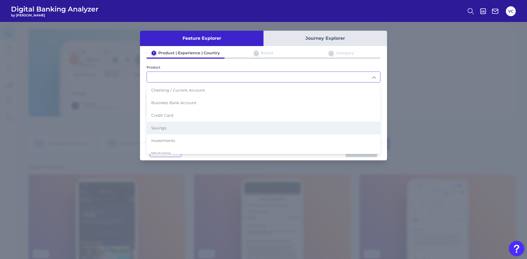
click at [166, 129] on li "Savings" at bounding box center [263, 128] width 233 height 13
type input "Savings"
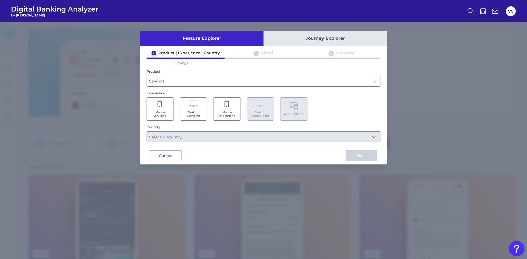
click at [233, 116] on span "Mobile Onboarding" at bounding box center [227, 114] width 21 height 7
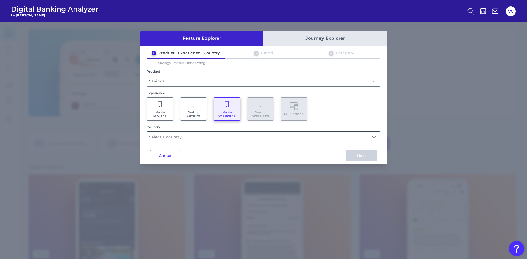
click at [212, 136] on input "text" at bounding box center [263, 137] width 233 height 10
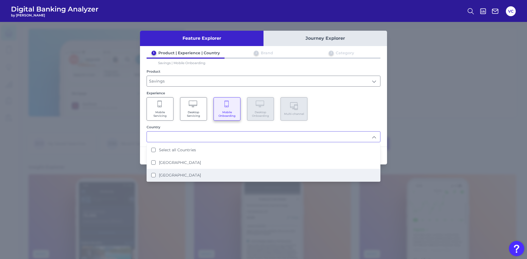
click at [167, 173] on label "[GEOGRAPHIC_DATA]" at bounding box center [180, 175] width 42 height 5
type input "[GEOGRAPHIC_DATA]"
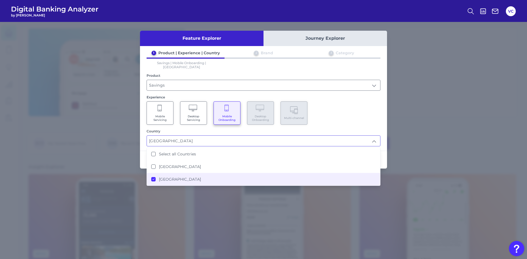
click at [371, 111] on div "Mobile Servicing Desktop Servicing Mobile Onboarding Desktop Onboarding Multi-c…" at bounding box center [264, 113] width 234 height 23
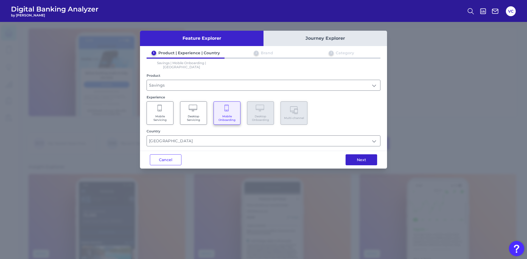
click at [370, 158] on button "Next" at bounding box center [361, 160] width 32 height 11
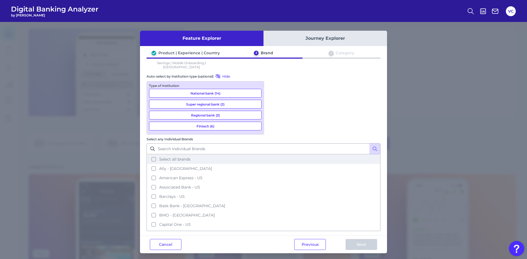
click at [273, 155] on button "Select all brands" at bounding box center [263, 159] width 233 height 9
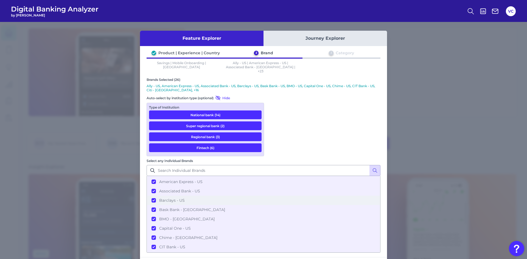
scroll to position [27, 0]
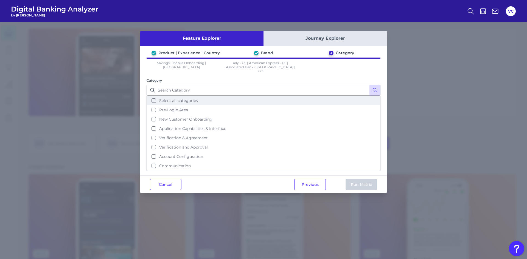
click at [153, 98] on button "Select all categories" at bounding box center [263, 100] width 233 height 9
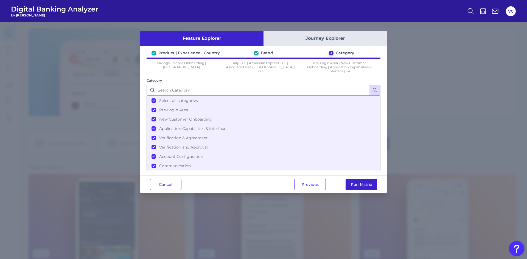
click at [364, 187] on button "Run Matrix" at bounding box center [361, 184] width 32 height 11
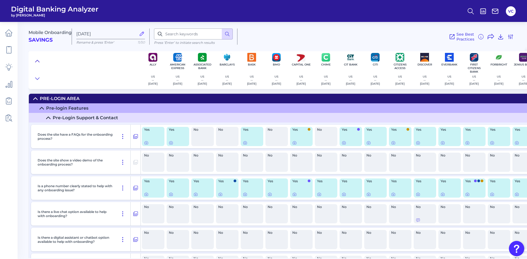
click at [36, 61] on icon at bounding box center [37, 61] width 4 height 2
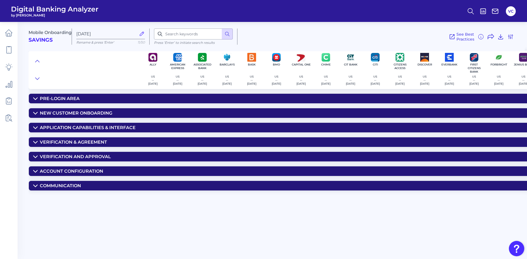
click at [64, 174] on summary "Account Configuration" at bounding box center [406, 172] width 754 height 10
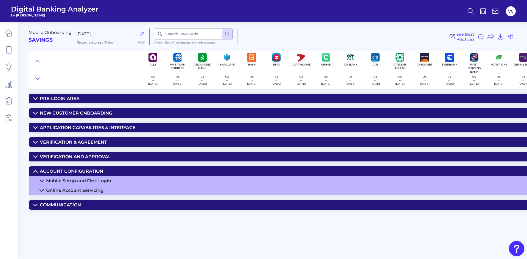
click at [71, 191] on div "Online Account Servicing" at bounding box center [74, 190] width 57 height 5
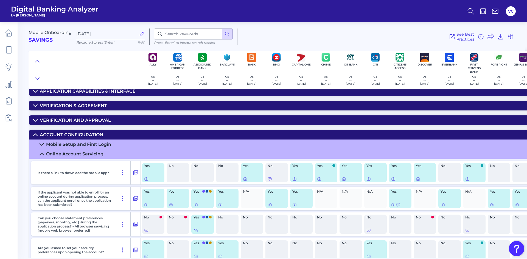
scroll to position [27, 0]
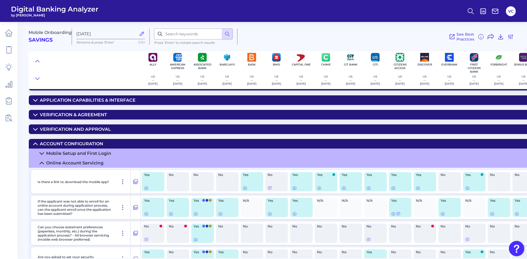
click at [76, 145] on div "Account Configuration" at bounding box center [71, 143] width 63 height 5
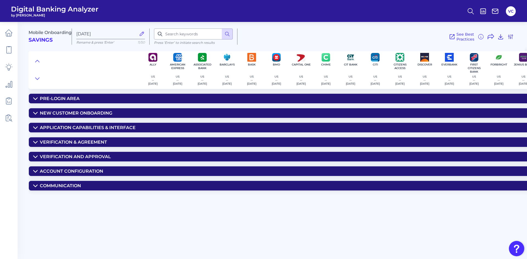
click at [85, 110] on summary "New Customer Onboarding" at bounding box center [406, 113] width 754 height 10
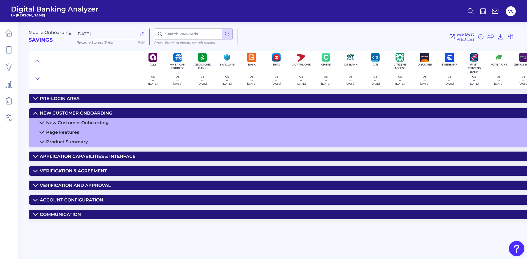
click at [84, 123] on div "New Customer Onboarding" at bounding box center [77, 122] width 63 height 5
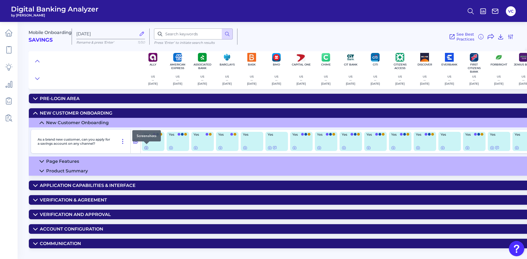
click at [147, 148] on icon at bounding box center [146, 148] width 1 height 1
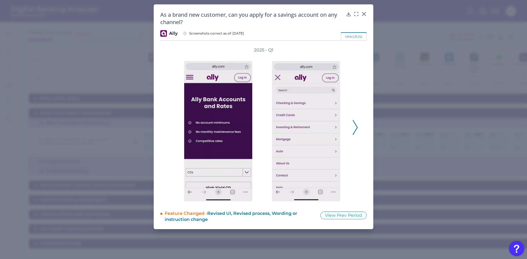
click at [356, 125] on icon at bounding box center [355, 127] width 5 height 15
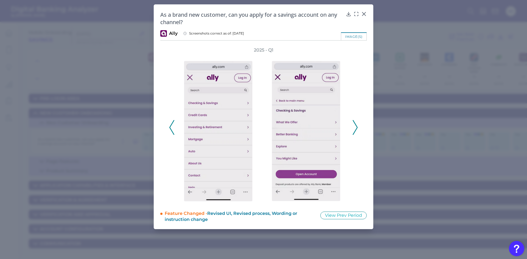
click at [356, 125] on icon at bounding box center [355, 127] width 5 height 15
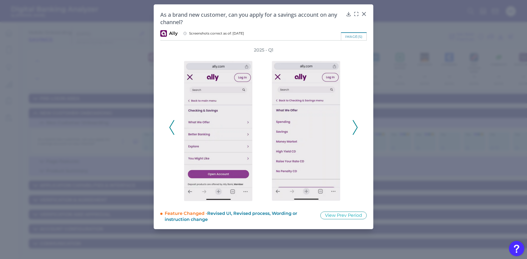
click at [356, 125] on icon at bounding box center [355, 127] width 5 height 15
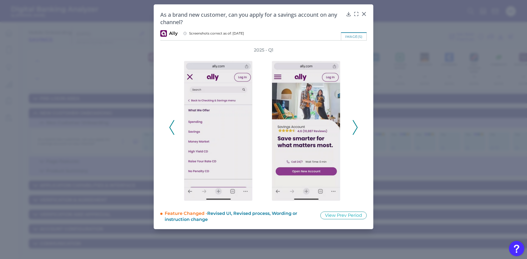
click at [356, 125] on icon at bounding box center [355, 127] width 5 height 15
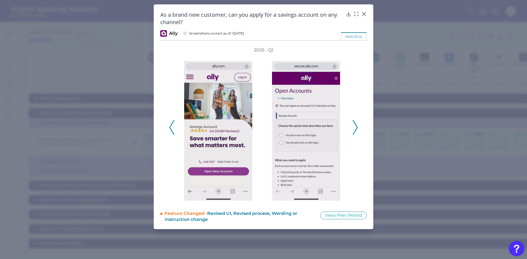
click at [356, 125] on icon at bounding box center [355, 127] width 5 height 15
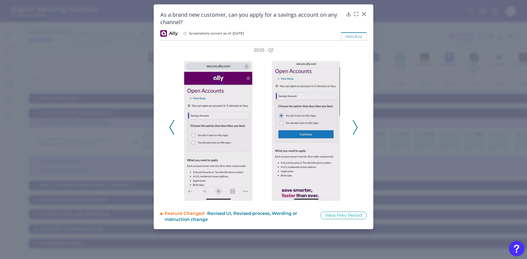
click at [356, 125] on icon at bounding box center [355, 127] width 5 height 15
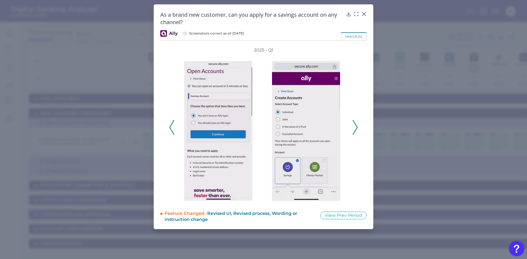
click at [356, 125] on icon at bounding box center [355, 127] width 5 height 15
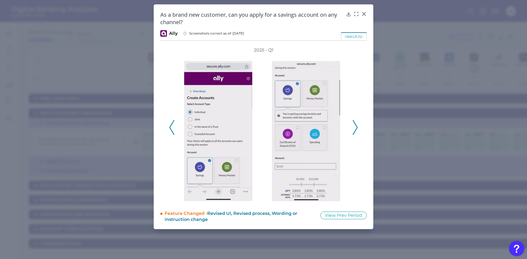
click at [356, 125] on icon at bounding box center [355, 127] width 5 height 15
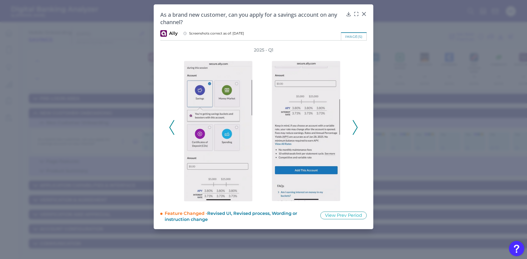
click at [356, 125] on polyline at bounding box center [355, 127] width 4 height 14
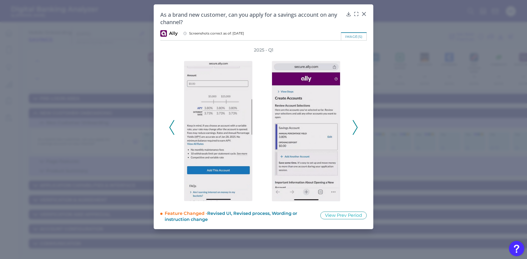
click at [356, 125] on polyline at bounding box center [355, 127] width 4 height 14
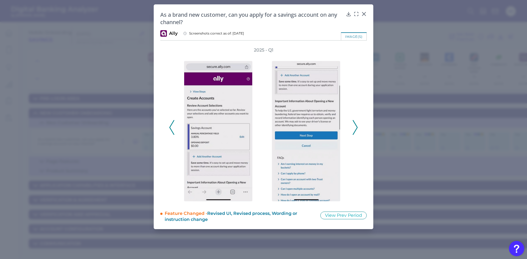
click at [356, 125] on polyline at bounding box center [355, 127] width 4 height 14
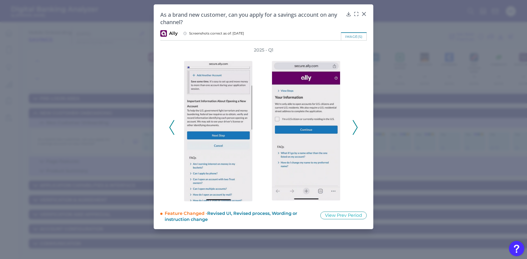
click at [356, 125] on polyline at bounding box center [355, 127] width 4 height 14
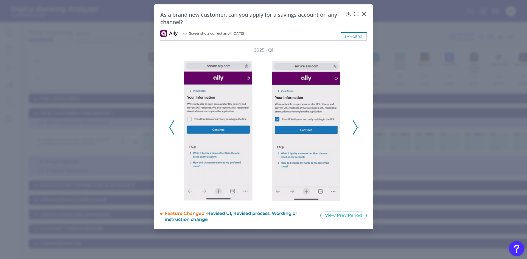
click at [356, 125] on polyline at bounding box center [355, 127] width 4 height 14
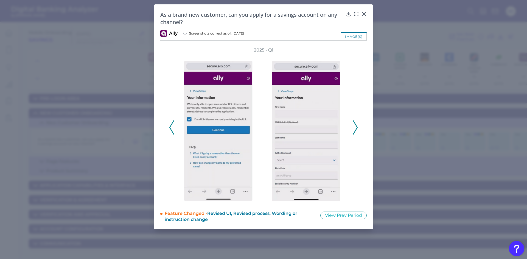
click at [356, 125] on polyline at bounding box center [355, 127] width 4 height 14
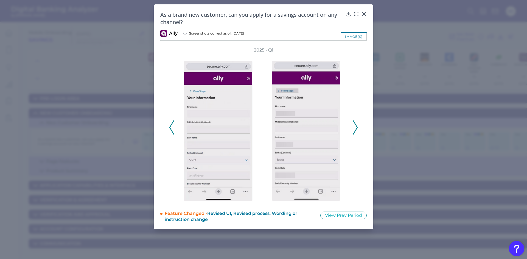
click at [356, 125] on polyline at bounding box center [355, 127] width 4 height 14
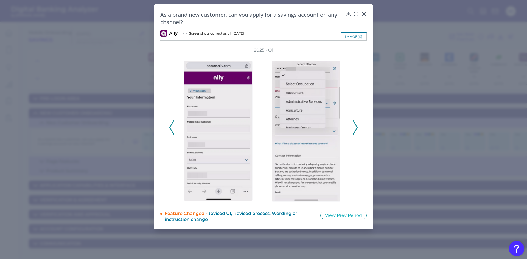
click at [356, 127] on icon at bounding box center [355, 127] width 5 height 15
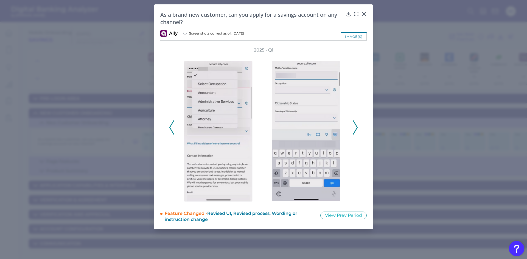
click at [356, 127] on icon at bounding box center [355, 127] width 5 height 15
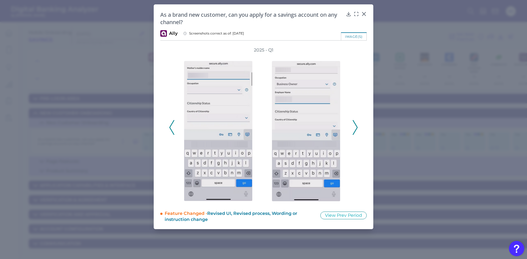
click at [356, 127] on icon at bounding box center [355, 127] width 5 height 15
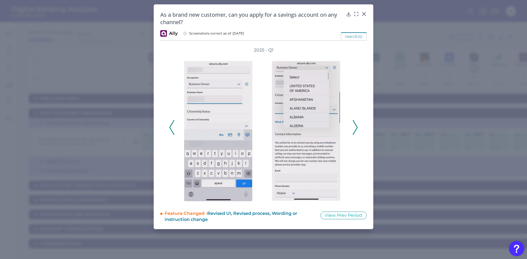
click at [356, 127] on icon at bounding box center [355, 127] width 5 height 15
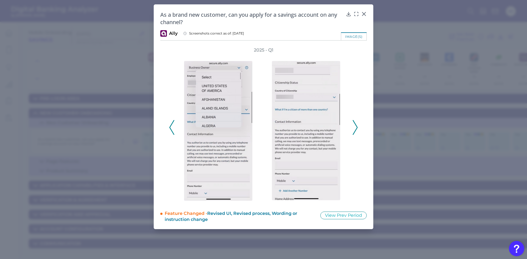
click at [356, 127] on icon at bounding box center [355, 127] width 5 height 15
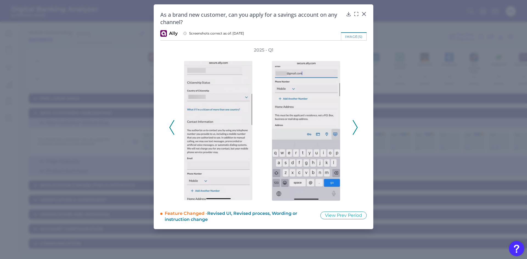
click at [356, 127] on icon at bounding box center [355, 127] width 5 height 15
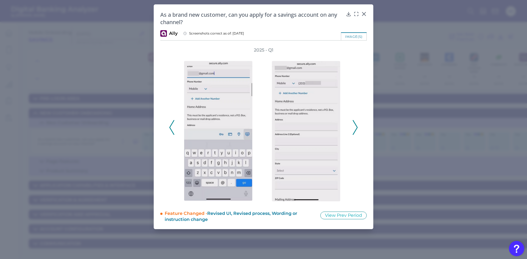
click at [356, 127] on icon at bounding box center [355, 127] width 5 height 15
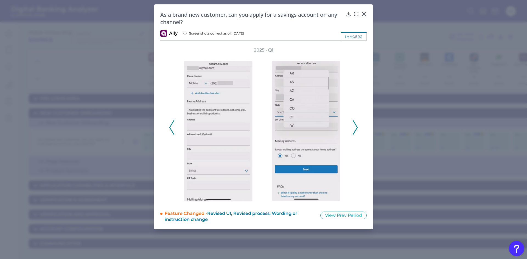
click at [356, 129] on polyline at bounding box center [355, 127] width 4 height 14
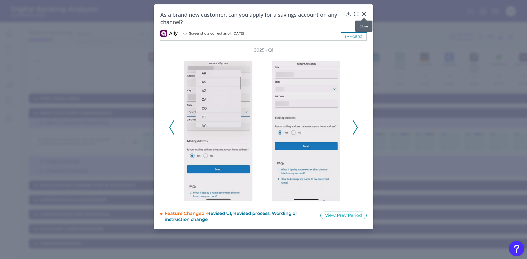
click at [362, 14] on icon at bounding box center [363, 13] width 5 height 5
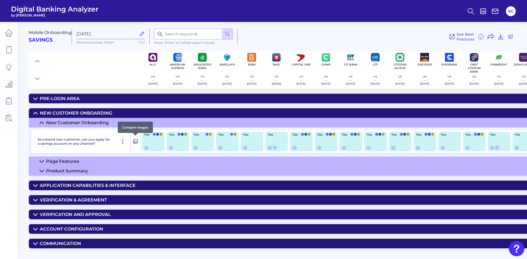
click at [136, 142] on icon at bounding box center [135, 141] width 5 height 7
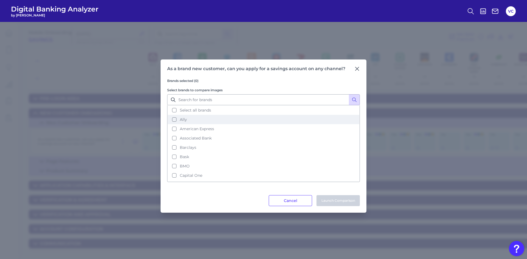
click at [175, 121] on button "Ally" at bounding box center [264, 119] width 192 height 9
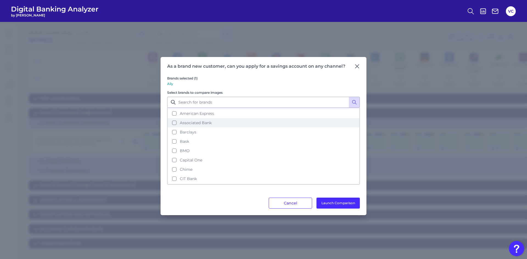
scroll to position [27, 0]
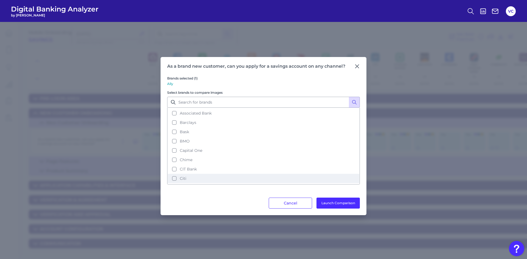
click at [173, 179] on button "Citi" at bounding box center [264, 178] width 192 height 9
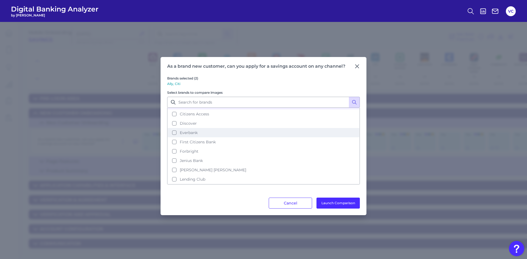
scroll to position [110, 0]
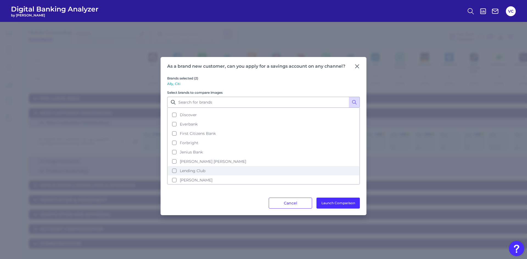
click at [192, 172] on span "Lending Club" at bounding box center [193, 170] width 26 height 5
click at [326, 203] on button "Launch Comparison" at bounding box center [337, 203] width 43 height 11
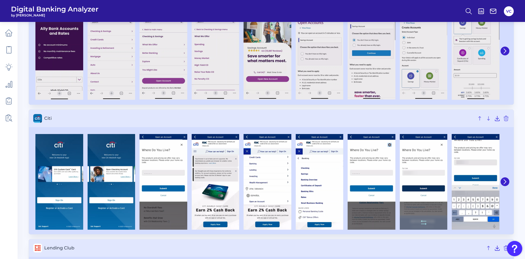
scroll to position [55, 0]
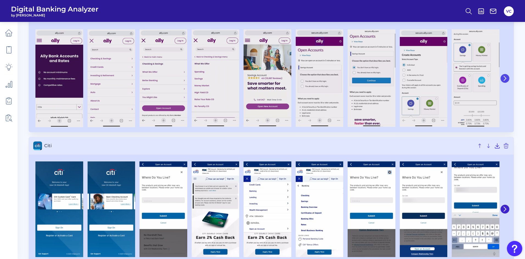
click at [506, 77] on icon at bounding box center [504, 78] width 5 height 5
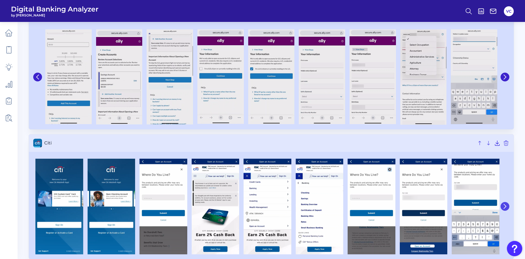
click at [502, 206] on icon at bounding box center [504, 206] width 5 height 5
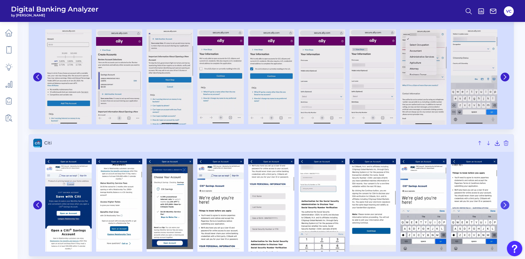
click at [502, 206] on icon at bounding box center [504, 205] width 5 height 5
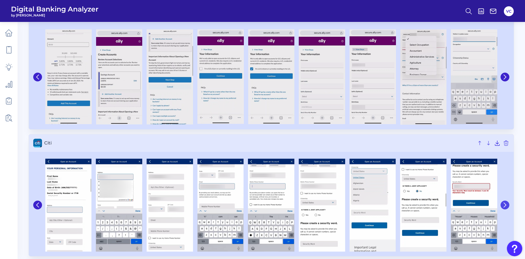
click at [502, 206] on icon at bounding box center [504, 205] width 5 height 5
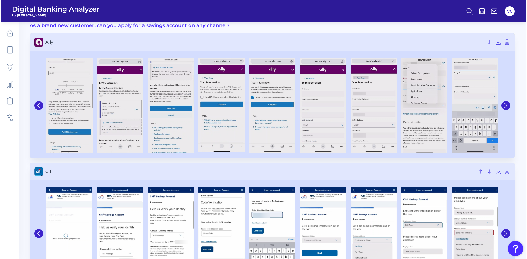
scroll to position [0, 0]
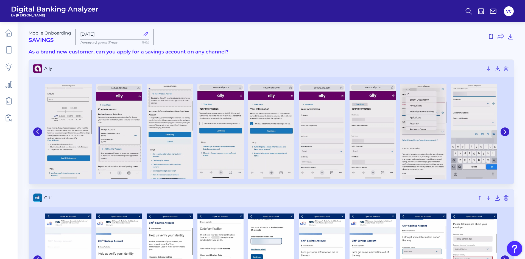
click at [119, 37] on label "[DATE]" at bounding box center [114, 34] width 69 height 11
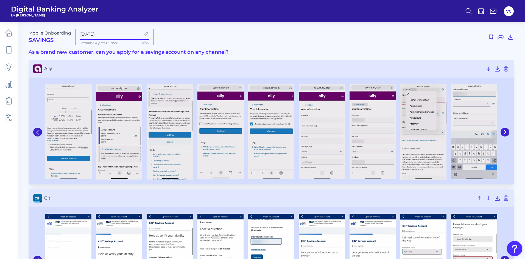
click at [119, 37] on input "[DATE]" at bounding box center [110, 34] width 60 height 5
type input "S"
type input "Full Onboard Ally Citi LC"
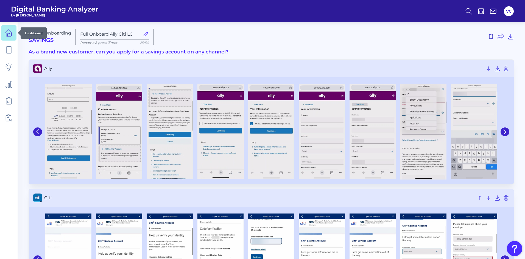
click at [5, 34] on icon at bounding box center [9, 33] width 8 height 8
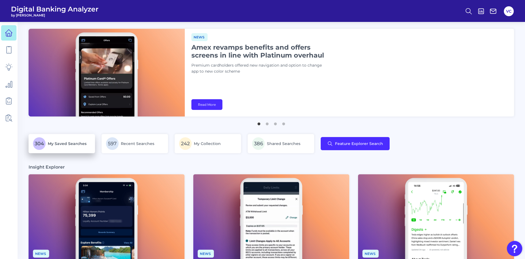
click at [47, 148] on p "304 My Saved Searches" at bounding box center [62, 143] width 58 height 13
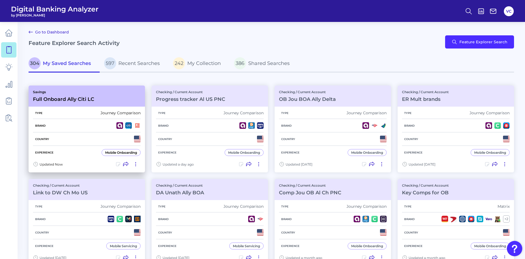
click at [53, 127] on div "Brand" at bounding box center [87, 125] width 108 height 13
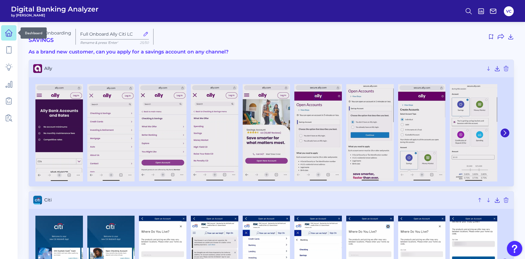
click at [9, 34] on icon at bounding box center [9, 33] width 8 height 8
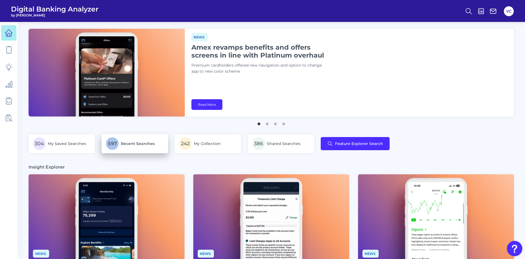
click at [141, 142] on span "Recent Searches" at bounding box center [138, 143] width 34 height 5
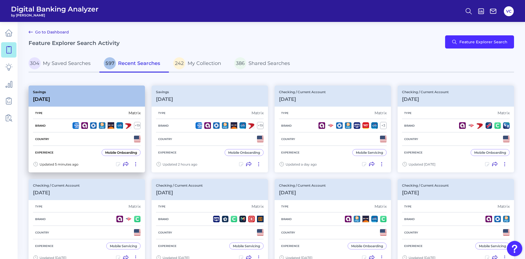
click at [81, 136] on div "Country" at bounding box center [87, 139] width 108 height 13
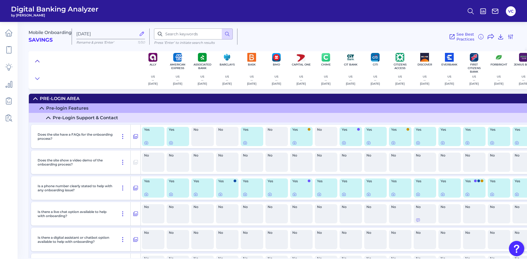
click at [36, 63] on icon at bounding box center [37, 60] width 4 height 5
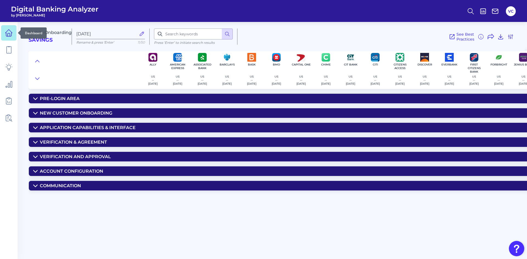
click at [8, 33] on icon at bounding box center [9, 33] width 8 height 8
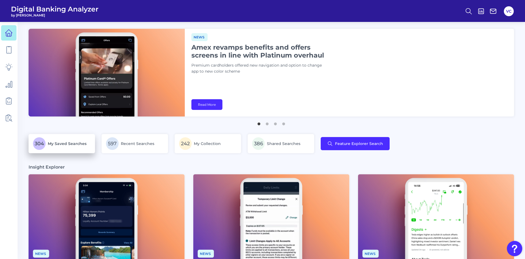
click at [57, 149] on p "304 My Saved Searches" at bounding box center [62, 143] width 58 height 13
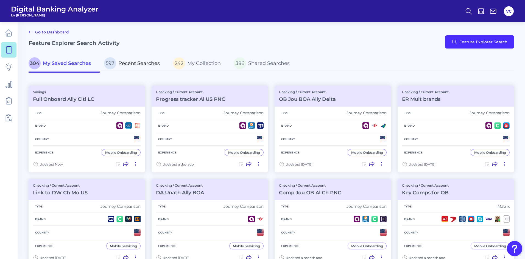
click at [131, 62] on span "Recent Searches" at bounding box center [138, 63] width 41 height 6
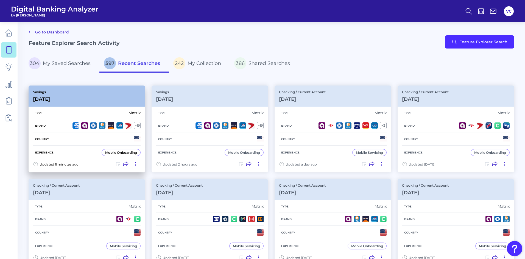
click at [78, 146] on div "Experience Mobile Onboarding" at bounding box center [87, 152] width 108 height 13
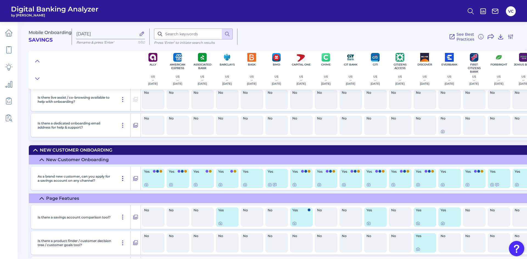
scroll to position [192, 0]
click at [147, 185] on icon at bounding box center [146, 184] width 1 height 1
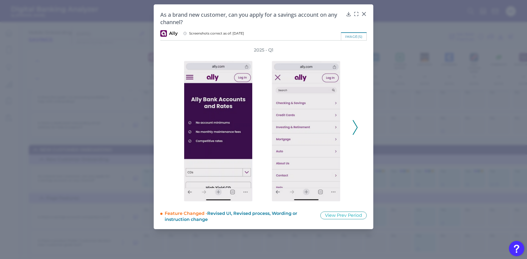
click at [357, 127] on polyline at bounding box center [355, 127] width 4 height 14
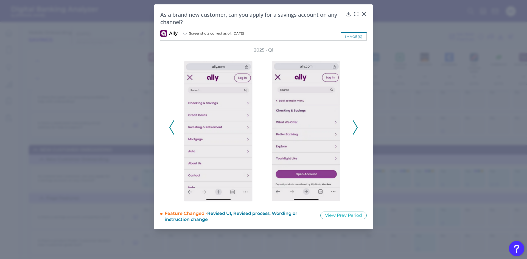
click at [357, 127] on polyline at bounding box center [355, 127] width 4 height 14
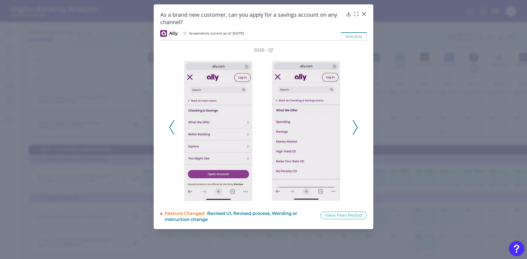
click at [357, 127] on polyline at bounding box center [355, 127] width 4 height 14
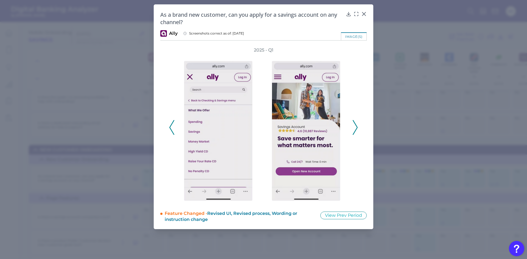
click at [357, 127] on polyline at bounding box center [355, 127] width 4 height 14
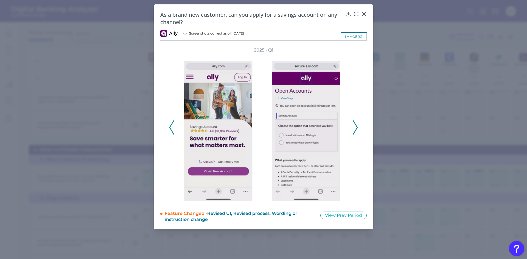
click at [357, 127] on polyline at bounding box center [355, 127] width 4 height 14
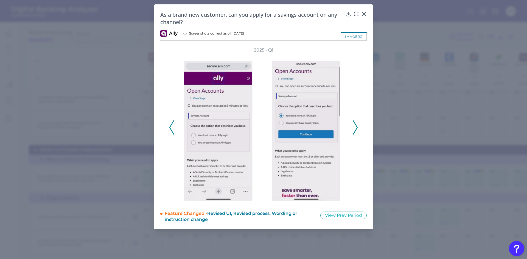
click at [357, 127] on polyline at bounding box center [355, 127] width 4 height 14
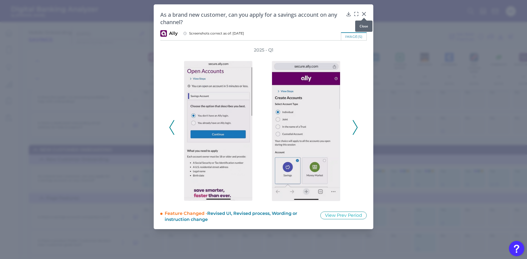
click at [363, 15] on icon at bounding box center [363, 13] width 3 height 3
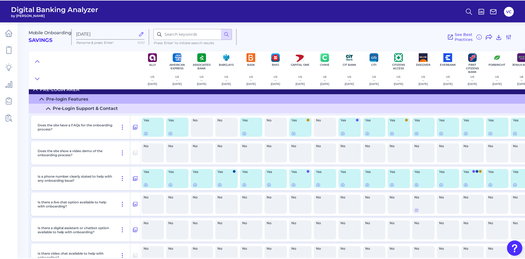
scroll to position [0, 0]
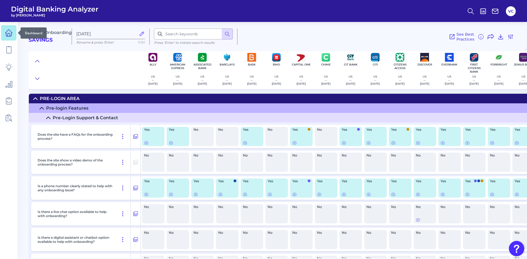
click at [7, 34] on icon at bounding box center [9, 33] width 8 height 8
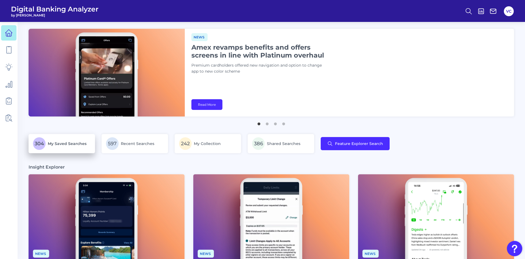
click at [69, 148] on p "304 My Saved Searches" at bounding box center [62, 143] width 58 height 13
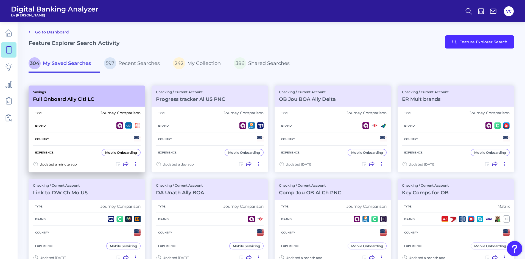
click at [78, 142] on div "Country" at bounding box center [87, 139] width 108 height 13
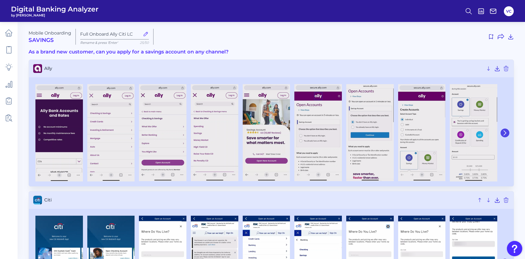
click at [505, 131] on icon at bounding box center [504, 133] width 5 height 5
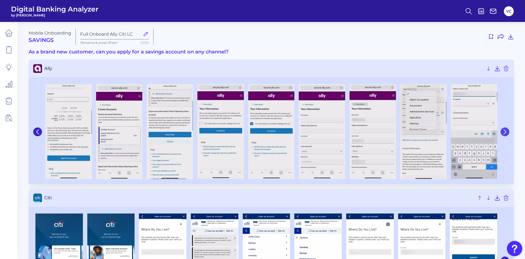
click at [506, 132] on icon at bounding box center [505, 132] width 2 height 4
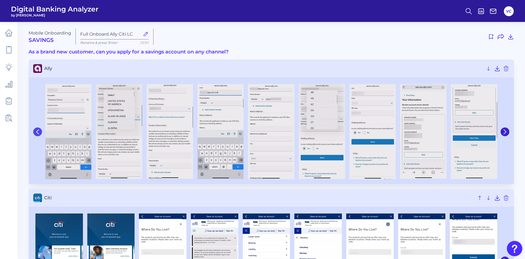
click at [39, 133] on icon at bounding box center [37, 132] width 5 height 5
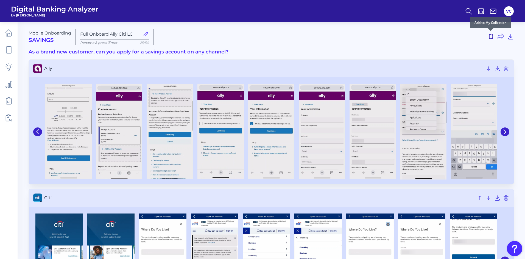
click at [490, 38] on use at bounding box center [491, 36] width 4 height 5
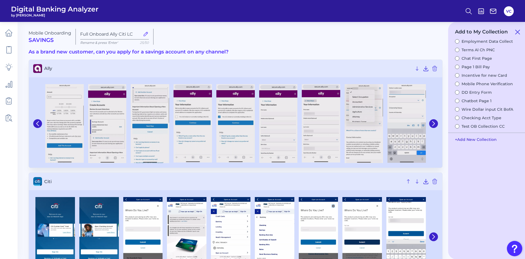
click at [468, 139] on button "+ Add New Collection" at bounding box center [475, 139] width 47 height 10
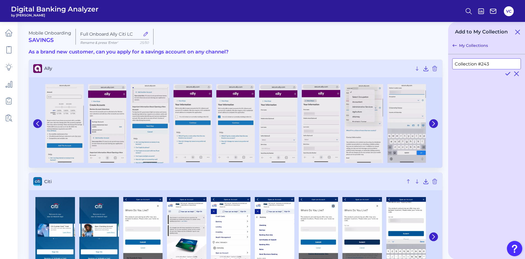
click at [495, 62] on input "Collection #243" at bounding box center [486, 63] width 69 height 11
drag, startPoint x: 495, startPoint y: 62, endPoint x: 450, endPoint y: 64, distance: 45.3
click at [450, 64] on div "Collection #243" at bounding box center [486, 67] width 77 height 27
type input "Employment Questions"
click at [505, 72] on icon at bounding box center [507, 74] width 7 height 7
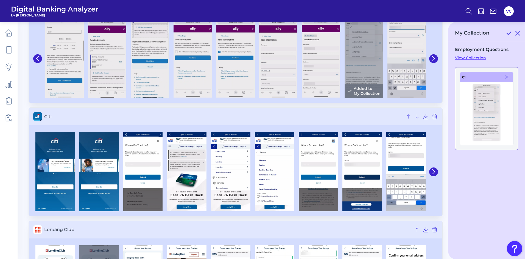
scroll to position [82, 0]
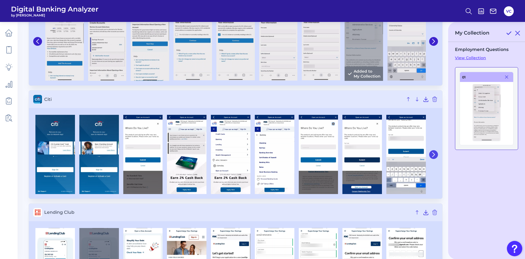
click at [432, 153] on icon at bounding box center [433, 154] width 5 height 5
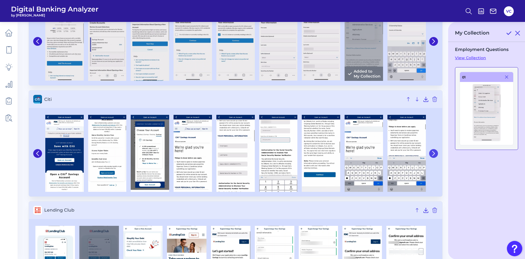
click at [432, 153] on icon at bounding box center [433, 153] width 5 height 5
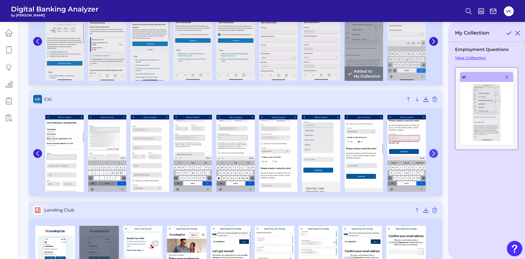
click at [432, 153] on icon at bounding box center [433, 153] width 5 height 5
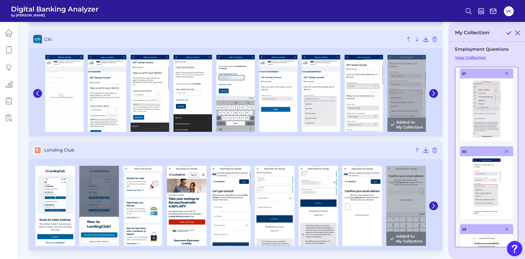
scroll to position [0, 0]
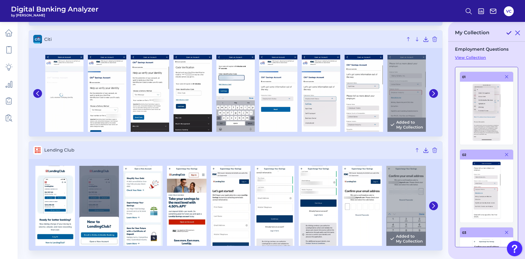
click at [507, 32] on icon at bounding box center [508, 33] width 7 height 7
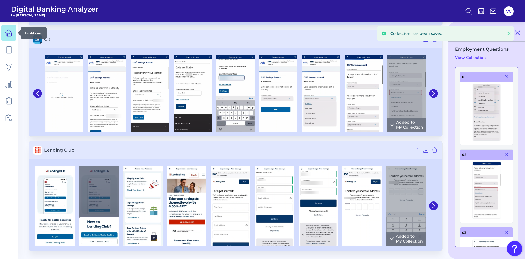
click at [11, 33] on icon at bounding box center [9, 33] width 8 height 8
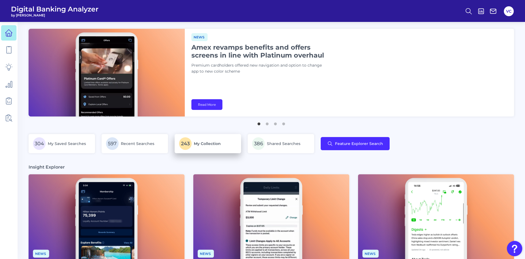
click at [217, 145] on span "My Collection" at bounding box center [207, 143] width 27 height 5
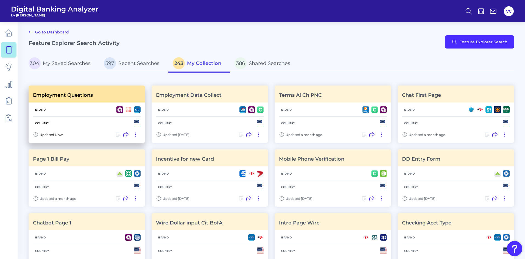
click at [87, 129] on div "Country" at bounding box center [87, 123] width 108 height 13
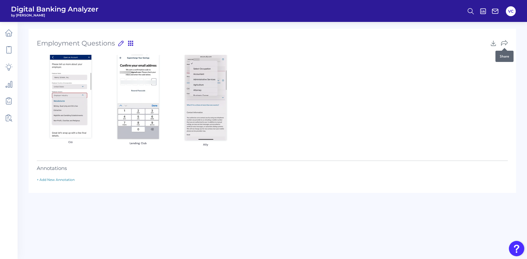
click at [503, 42] on icon at bounding box center [504, 43] width 7 height 7
click at [6, 32] on icon at bounding box center [9, 33] width 8 height 8
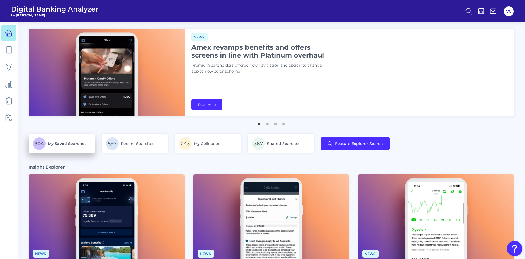
click at [77, 148] on p "304 My Saved Searches" at bounding box center [62, 143] width 58 height 13
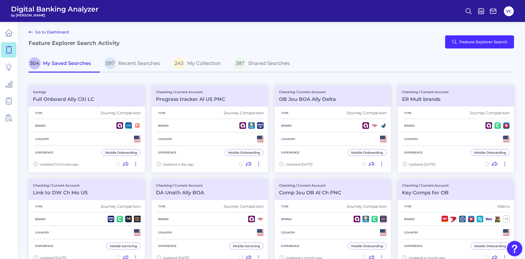
click at [77, 148] on div "Experience Mobile Onboarding" at bounding box center [87, 152] width 108 height 13
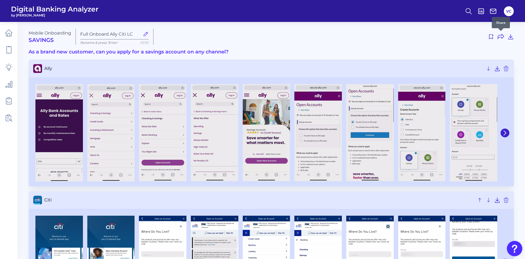
click at [501, 33] on div at bounding box center [500, 30] width 5 height 5
click at [501, 36] on icon at bounding box center [500, 36] width 7 height 7
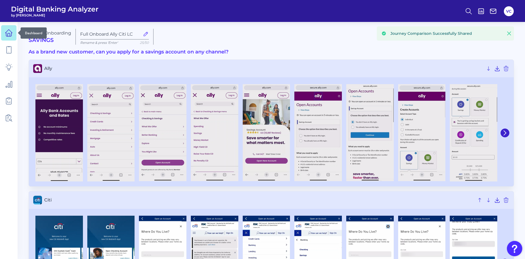
click at [12, 32] on icon at bounding box center [9, 33] width 8 height 8
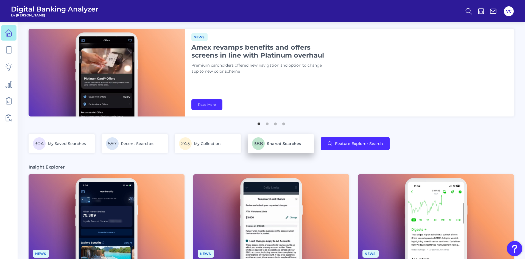
click at [296, 142] on span "Shared Searches" at bounding box center [284, 143] width 34 height 5
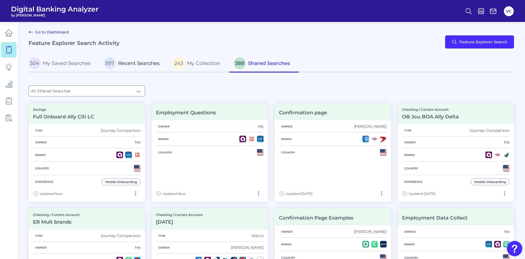
click at [134, 65] on span "Recent Searches" at bounding box center [138, 63] width 41 height 6
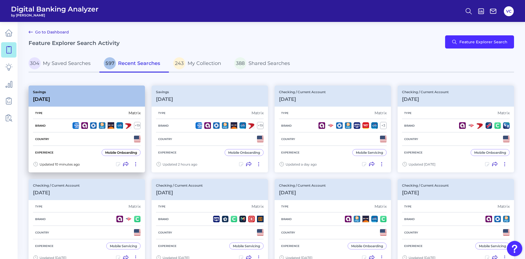
click at [100, 143] on div "Country" at bounding box center [87, 139] width 108 height 13
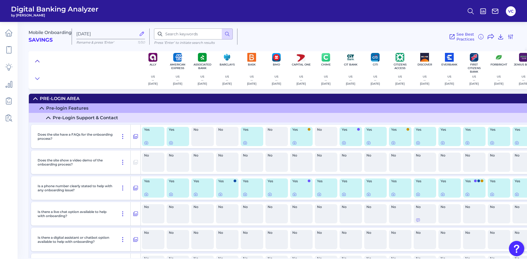
click at [36, 59] on icon at bounding box center [37, 60] width 4 height 5
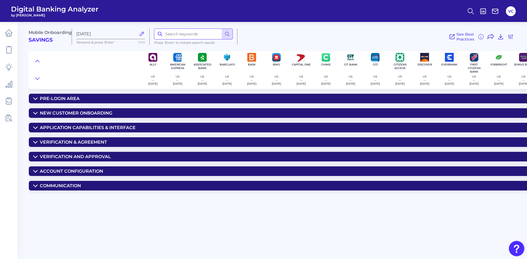
click at [168, 37] on input at bounding box center [193, 34] width 79 height 11
type input "fund"
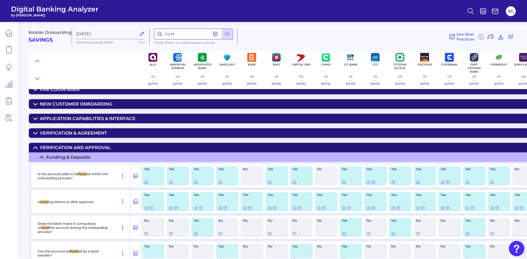
scroll to position [8, 0]
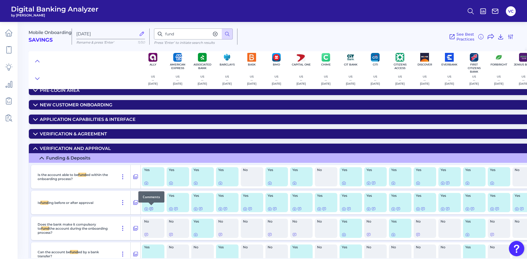
click at [152, 208] on icon at bounding box center [151, 209] width 4 height 4
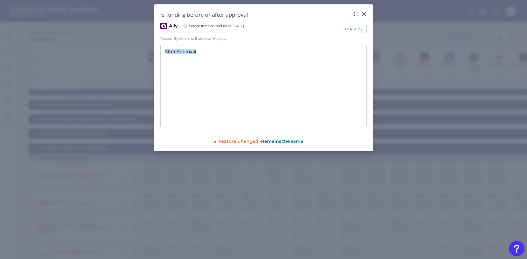
drag, startPoint x: 194, startPoint y: 50, endPoint x: 165, endPoint y: 50, distance: 29.1
click at [165, 50] on div "After Approval" at bounding box center [263, 86] width 206 height 82
click at [364, 13] on icon at bounding box center [363, 13] width 3 height 3
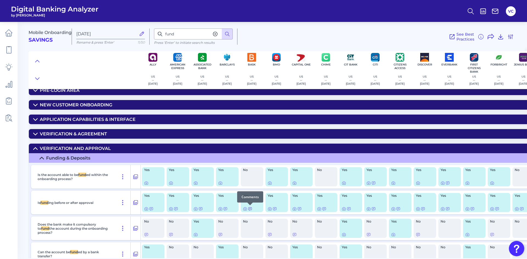
click at [249, 209] on icon at bounding box center [249, 209] width 3 height 3
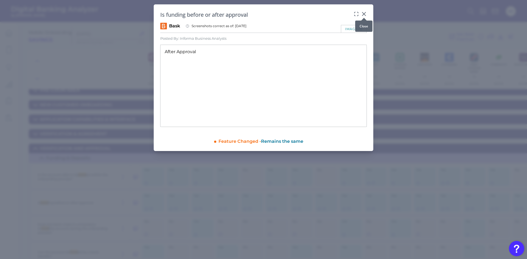
click at [365, 14] on icon at bounding box center [363, 13] width 5 height 5
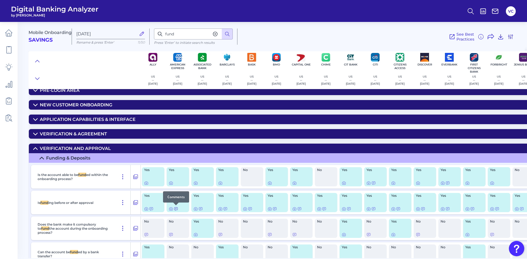
click at [177, 208] on icon at bounding box center [176, 209] width 4 height 4
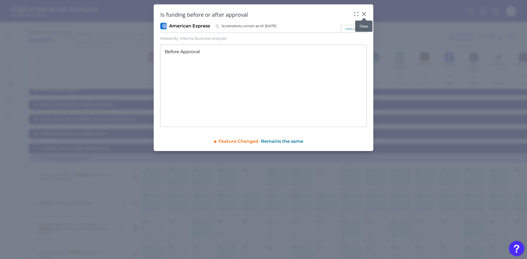
click at [364, 14] on icon at bounding box center [363, 13] width 3 height 3
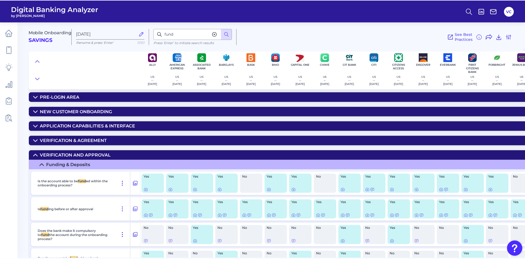
scroll to position [0, 0]
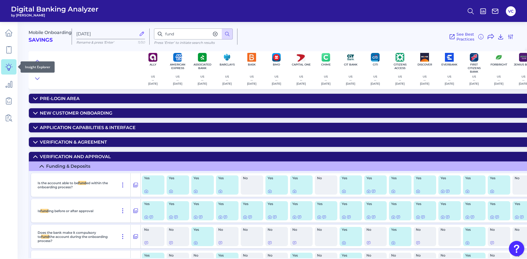
click at [8, 69] on icon at bounding box center [9, 67] width 8 height 8
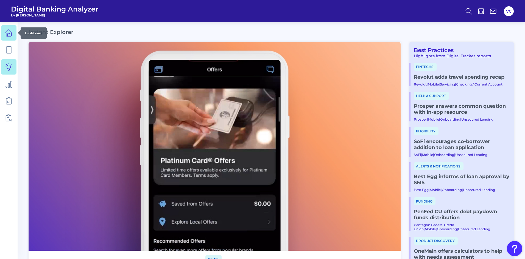
click at [11, 34] on icon at bounding box center [9, 33] width 8 height 8
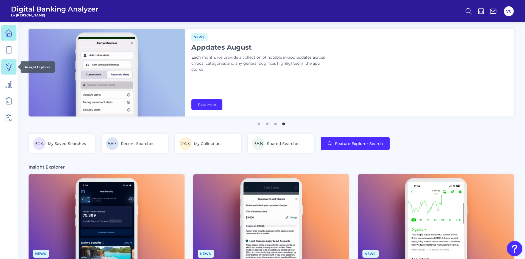
click at [10, 71] on link at bounding box center [8, 66] width 15 height 15
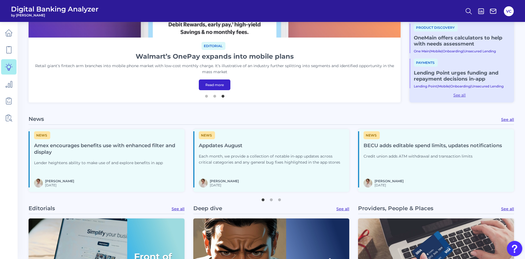
scroll to position [220, 0]
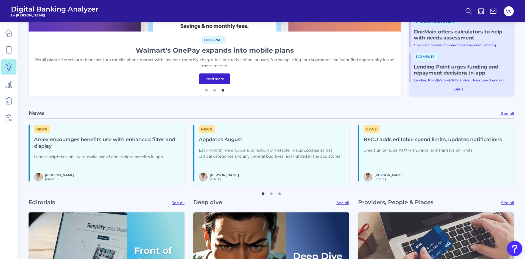
click at [227, 158] on p "Each month, we provide a collection of notable in-app updates across critical c…" at bounding box center [272, 154] width 146 height 12
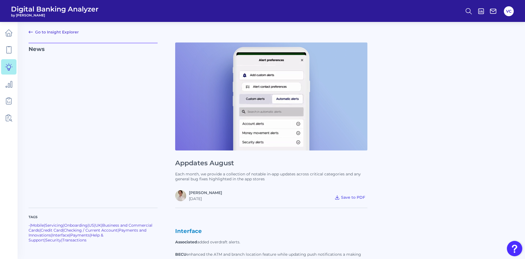
click at [53, 33] on link "Go to Insight Explorer" at bounding box center [54, 32] width 50 height 7
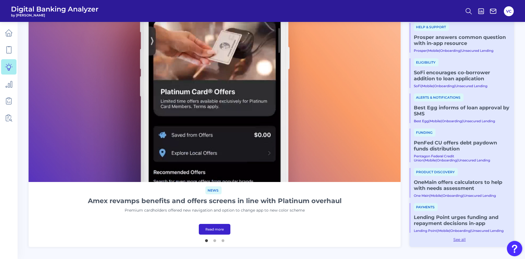
scroll to position [110, 0]
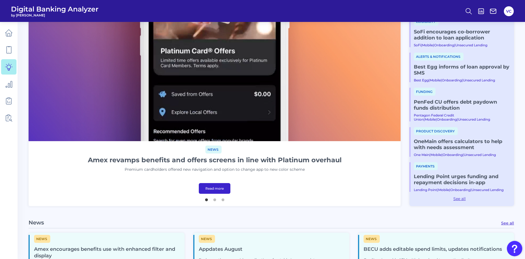
click at [222, 187] on link "Read more" at bounding box center [215, 188] width 32 height 11
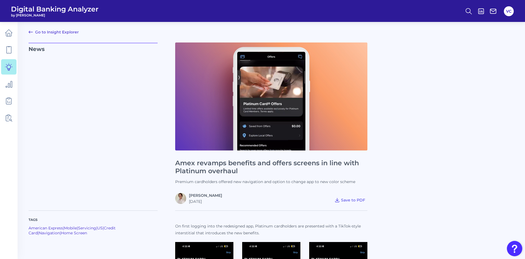
click at [54, 30] on link "Go to Insight Explorer" at bounding box center [54, 32] width 50 height 7
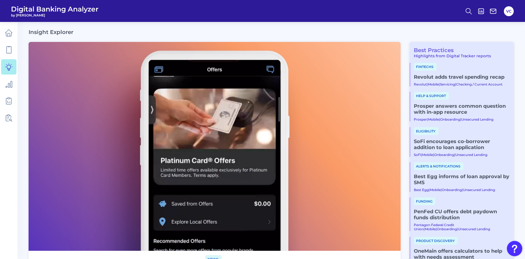
click at [438, 49] on link "Best Practices" at bounding box center [431, 50] width 44 height 7
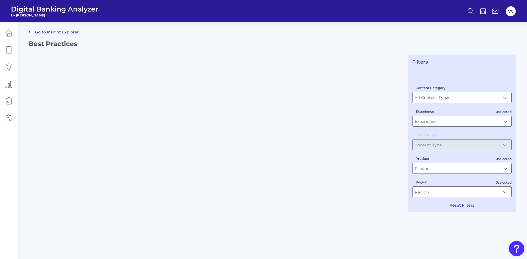
type input "Best Practices"
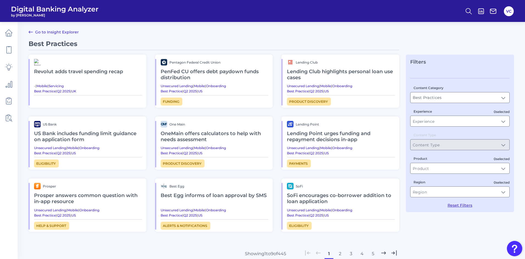
click at [200, 134] on h2 "OneMain offers calculators to help with needs assessment" at bounding box center [215, 137] width 108 height 18
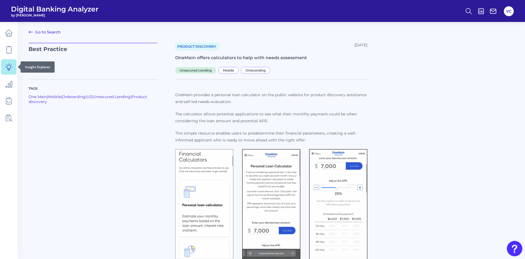
click at [6, 69] on icon at bounding box center [9, 67] width 8 height 8
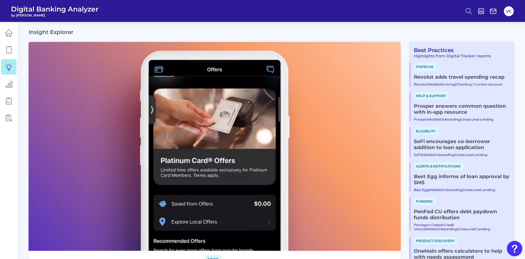
click at [467, 11] on icon at bounding box center [469, 11] width 8 height 8
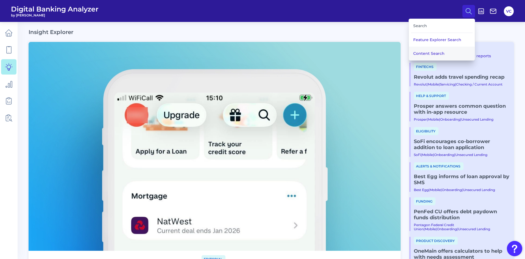
click at [424, 56] on button "Content Search" at bounding box center [442, 54] width 66 height 14
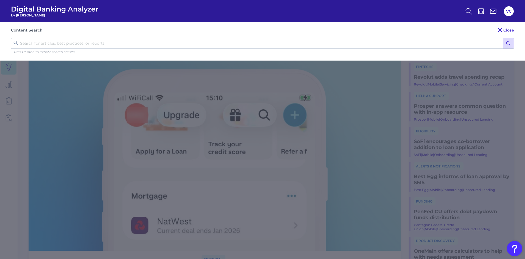
click at [118, 46] on input "text" at bounding box center [262, 43] width 503 height 11
type input "funding"
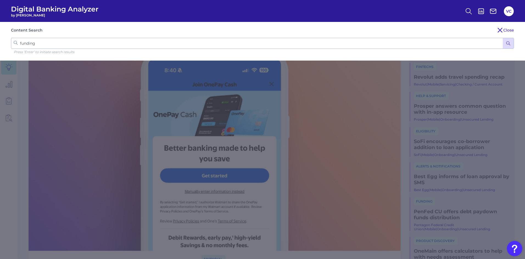
click button "submit" at bounding box center [507, 43] width 11 height 10
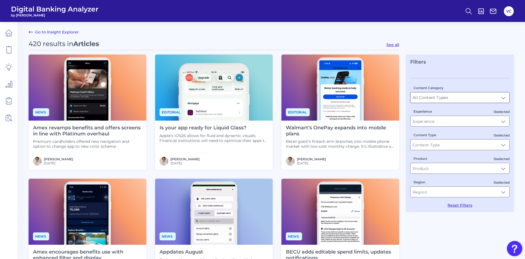
click at [464, 100] on input "All Content Types" at bounding box center [459, 97] width 99 height 10
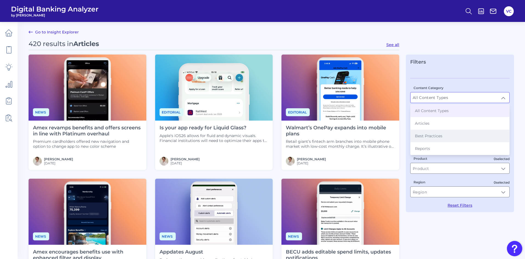
click at [446, 135] on li "Best Practices" at bounding box center [459, 136] width 99 height 13
type input "Best Practices"
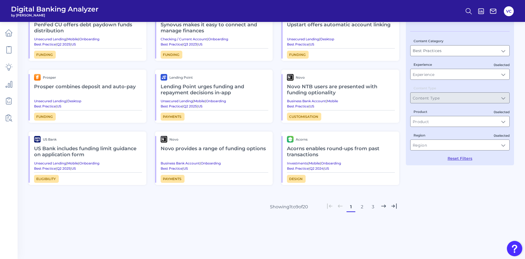
scroll to position [19, 0]
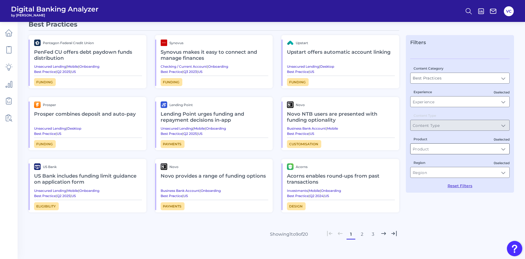
click at [448, 152] on input "Product" at bounding box center [459, 149] width 99 height 10
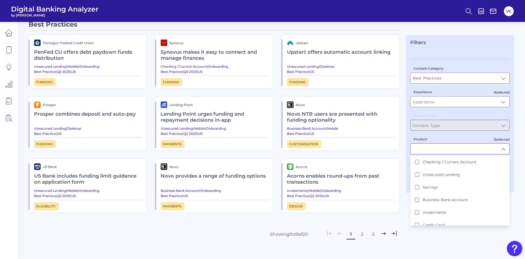
click at [417, 176] on Lending "Unsecured Lending" at bounding box center [417, 175] width 4 height 4
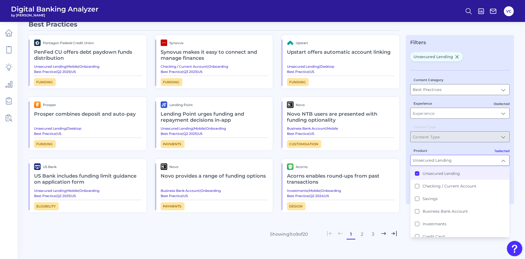
scroll to position [0, 0]
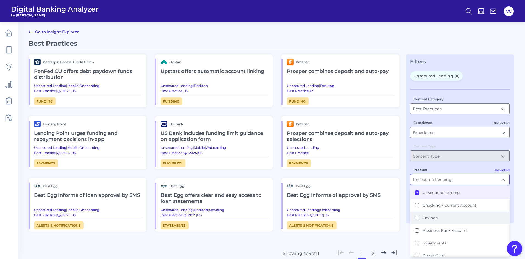
click at [417, 220] on button "Savings" at bounding box center [417, 218] width 4 height 4
type input "Unsecured Lending, Savings"
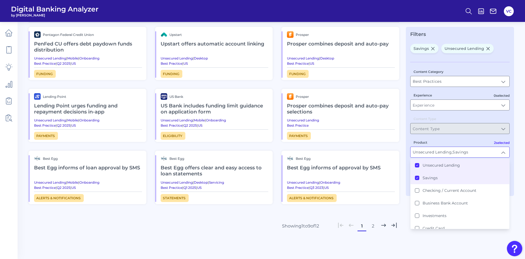
scroll to position [47, 0]
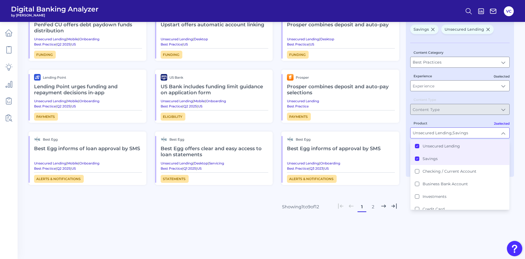
click at [465, 228] on div "Best Practices Pentagon Federal Credit Union PenFed CU offers debt paydown fund…" at bounding box center [271, 122] width 485 height 258
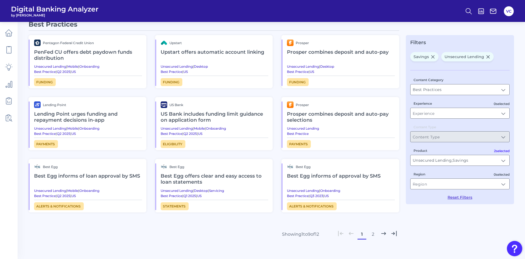
scroll to position [0, 0]
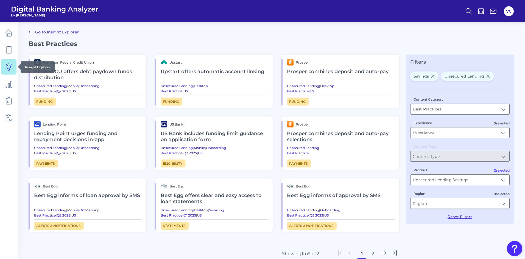
click at [9, 71] on link at bounding box center [8, 66] width 15 height 15
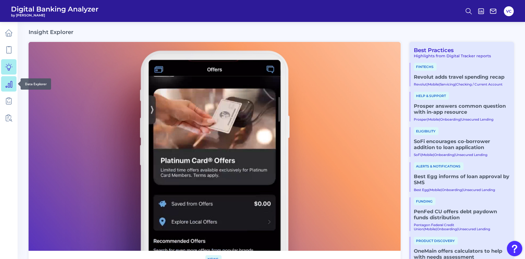
click at [11, 86] on icon at bounding box center [9, 84] width 6 height 6
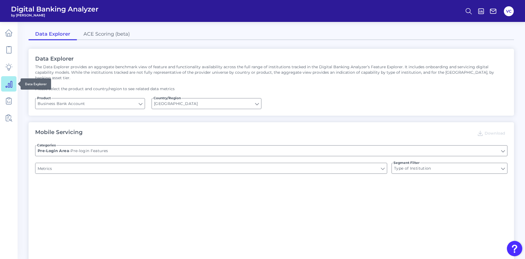
type input "Upon opening the app are users immediately prompted to use Touch/Face ID to log…"
type input "Does it offer third-party single sign on?"
type input "Can you apply for the PRODUCT as a new to brand customer on ANY digital channel?"
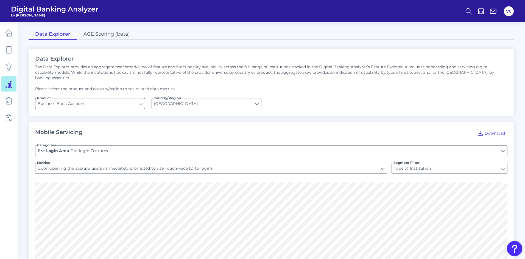
click at [79, 100] on input "Business Bank Account" at bounding box center [89, 104] width 109 height 10
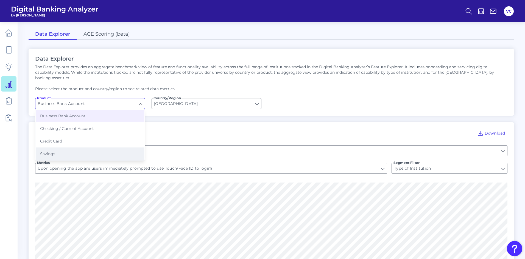
click at [75, 148] on button "Savings" at bounding box center [90, 154] width 109 height 13
type input "Savings"
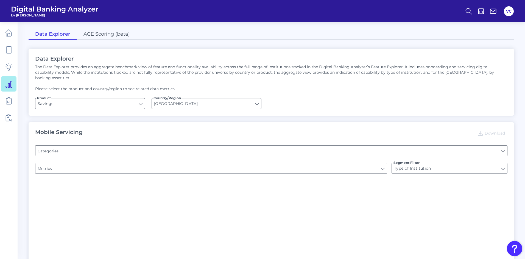
type input "Pre-login Transfers"
type input "Website Location Finder"
type input "Pre-Login Support & Contact"
type input "Is there a branch finder?"
type input "Does the site have a FAQs for the onboarding process?"
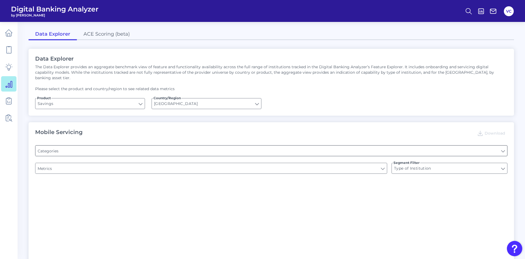
type input "Can you initiate internal transfers pre-login?"
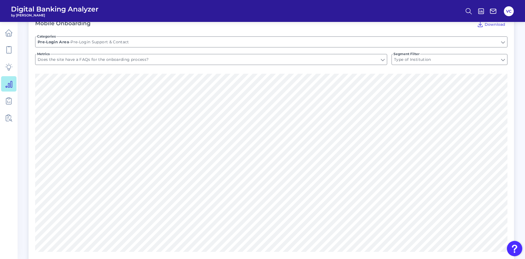
scroll to position [659, 0]
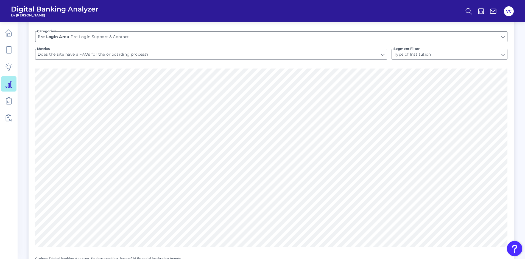
click at [314, 34] on input "Pre-Login Support & Contact" at bounding box center [270, 37] width 471 height 10
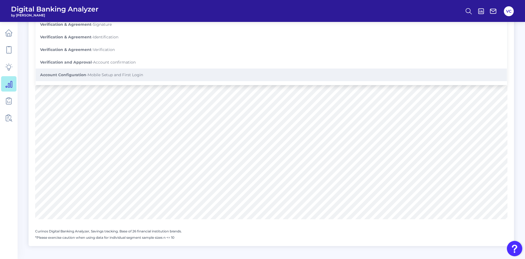
scroll to position [92, 0]
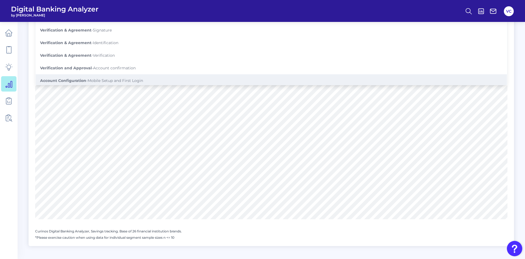
click at [136, 78] on span "Account Configuration - Mobile Setup and First Login" at bounding box center [91, 80] width 103 height 5
type input "Mobile Setup and First Login"
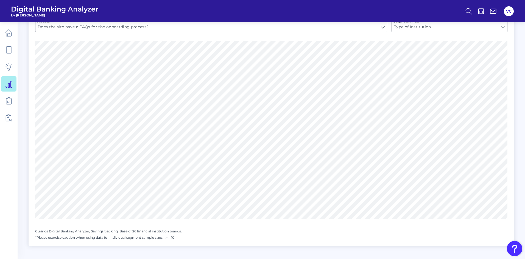
type input "Can you choose card design / image?"
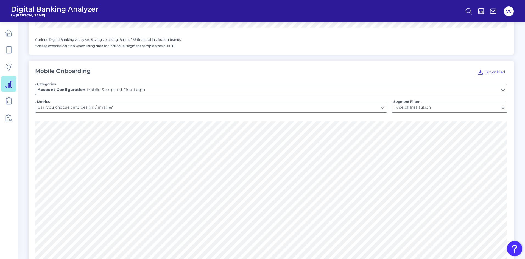
scroll to position [604, 0]
click at [137, 106] on input "Can you choose card design / image?" at bounding box center [210, 109] width 351 height 10
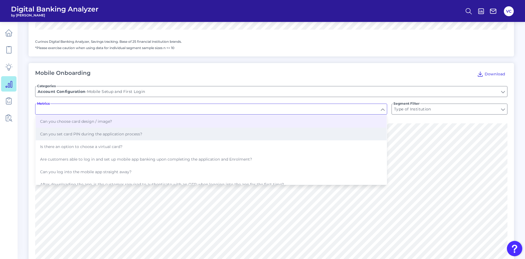
click at [127, 132] on button "Can you set card PIN during the application process?" at bounding box center [211, 134] width 351 height 13
type input "Can you set card PIN during the application process?"
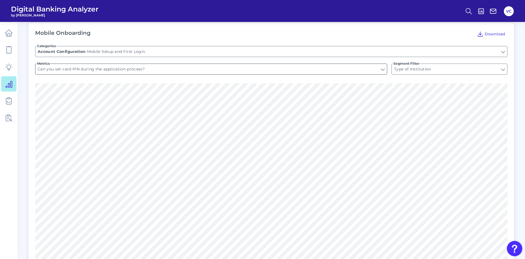
scroll to position [631, 0]
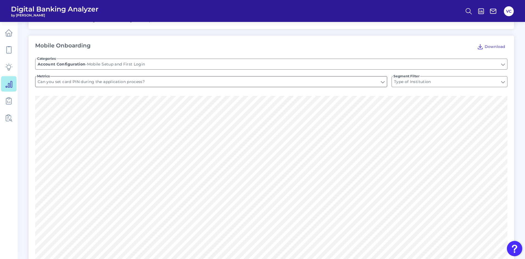
click at [155, 77] on input "Can you set card PIN during the application process?" at bounding box center [210, 82] width 351 height 10
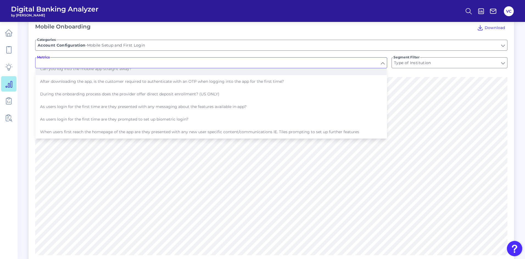
scroll to position [659, 0]
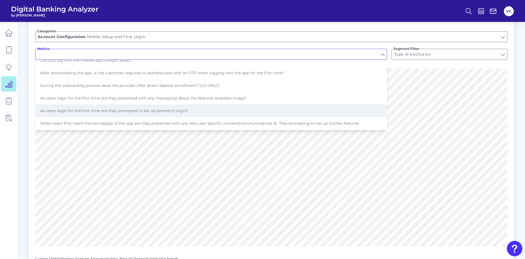
click at [147, 108] on span "As users login for the first time are they prompted to set up biometric login?" at bounding box center [114, 110] width 148 height 5
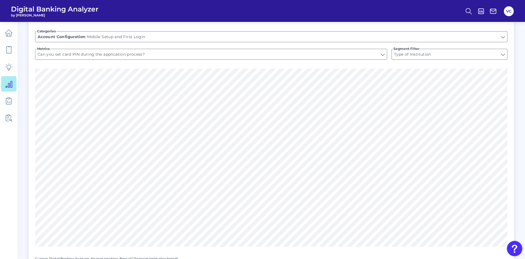
type input "As users login for the first time are they prompted to set up biometric login?"
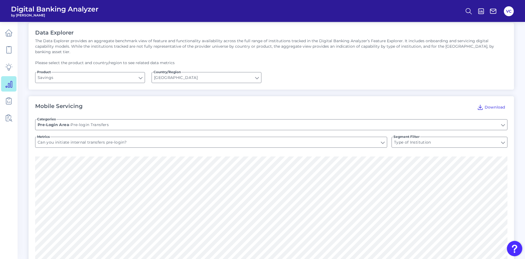
scroll to position [0, 0]
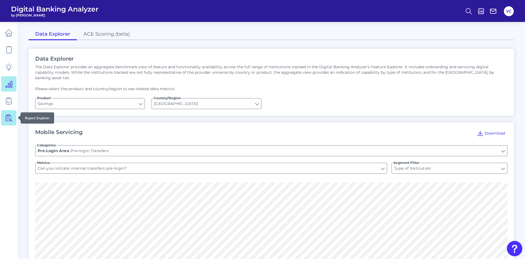
click at [8, 122] on icon at bounding box center [9, 118] width 8 height 8
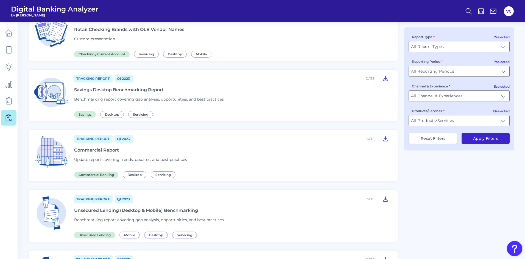
scroll to position [55, 0]
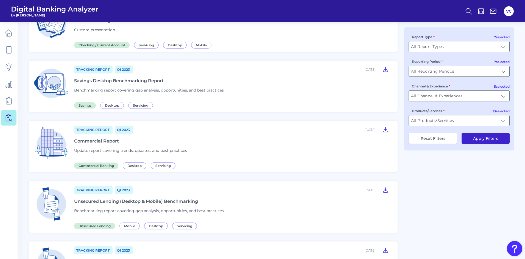
click at [509, 9] on button "VC" at bounding box center [509, 11] width 10 height 10
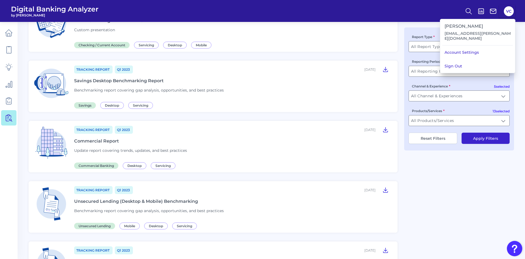
click at [468, 63] on button "Sign Out" at bounding box center [477, 66] width 75 height 14
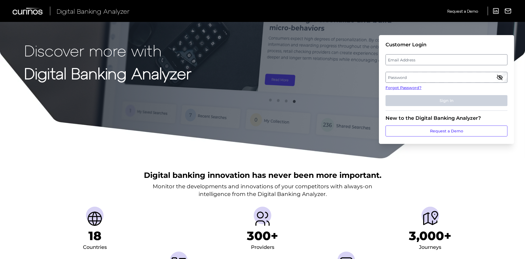
click at [398, 61] on label "Email Address" at bounding box center [446, 60] width 121 height 10
click at [398, 61] on input "email" at bounding box center [446, 59] width 122 height 11
click at [395, 58] on input "Email Address" at bounding box center [446, 59] width 122 height 11
type input "[EMAIL_ADDRESS][DOMAIN_NAME]"
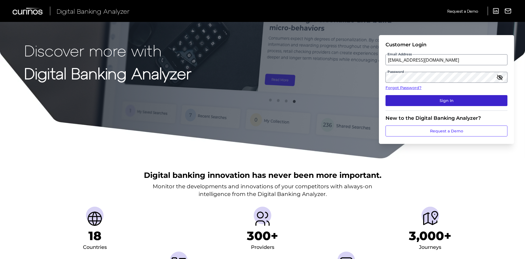
click at [427, 103] on button "Sign In" at bounding box center [446, 100] width 122 height 11
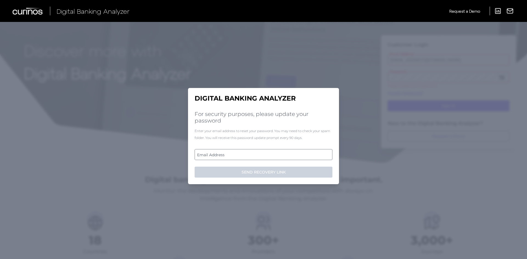
click at [231, 155] on label "Email Address" at bounding box center [263, 155] width 137 height 10
click at [231, 155] on input "email" at bounding box center [264, 154] width 138 height 11
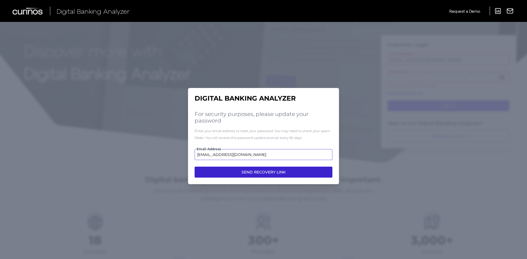
type input "[EMAIL_ADDRESS][DOMAIN_NAME]"
click at [245, 173] on button "SEND RECOVERY LINK" at bounding box center [264, 172] width 138 height 11
